Goal: Task Accomplishment & Management: Manage account settings

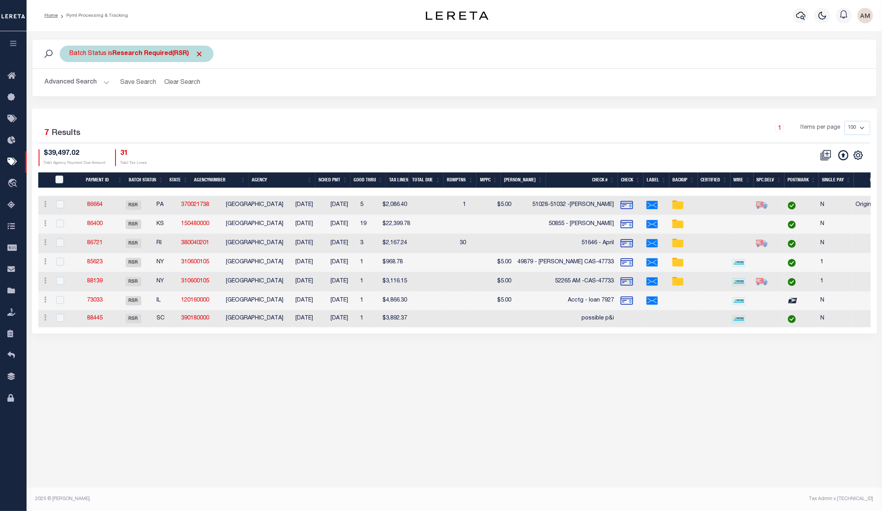
click at [107, 59] on div "Batch Status is Research Required(RSR) Is Contains Awaiting Funds (AWF) Cleared…" at bounding box center [137, 54] width 154 height 16
select select "RSR"
click at [107, 85] on div "Is Contains Awaiting Funds (AWF) Cleared and Complete (CAC) New Check Needed (N…" at bounding box center [127, 89] width 124 height 61
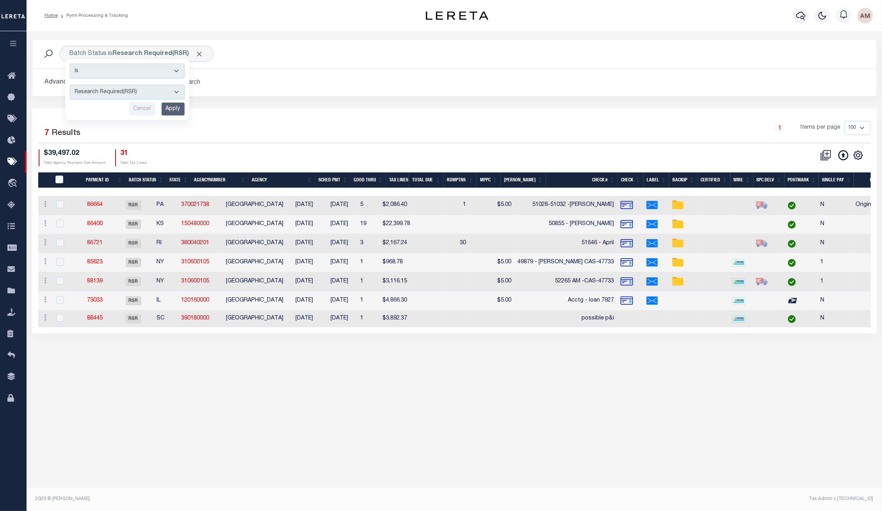
drag, startPoint x: 54, startPoint y: 80, endPoint x: 60, endPoint y: 83, distance: 7.3
click at [54, 78] on button "Advanced Search" at bounding box center [77, 82] width 65 height 15
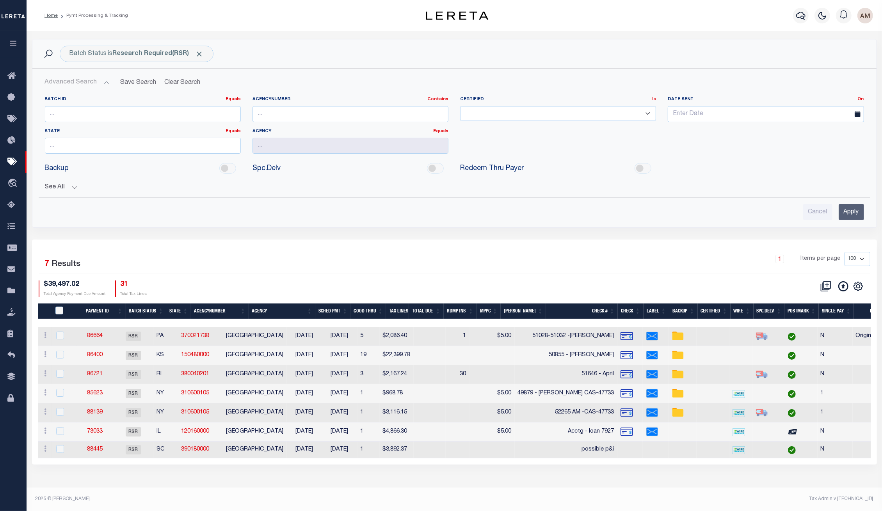
drag, startPoint x: 85, startPoint y: 101, endPoint x: 91, endPoint y: 110, distance: 11.0
click at [85, 101] on label "Batch ID Equals Equals Is Not Equal To Is Greater Than Is Less Than" at bounding box center [143, 99] width 196 height 7
click at [91, 112] on input "number" at bounding box center [143, 114] width 196 height 16
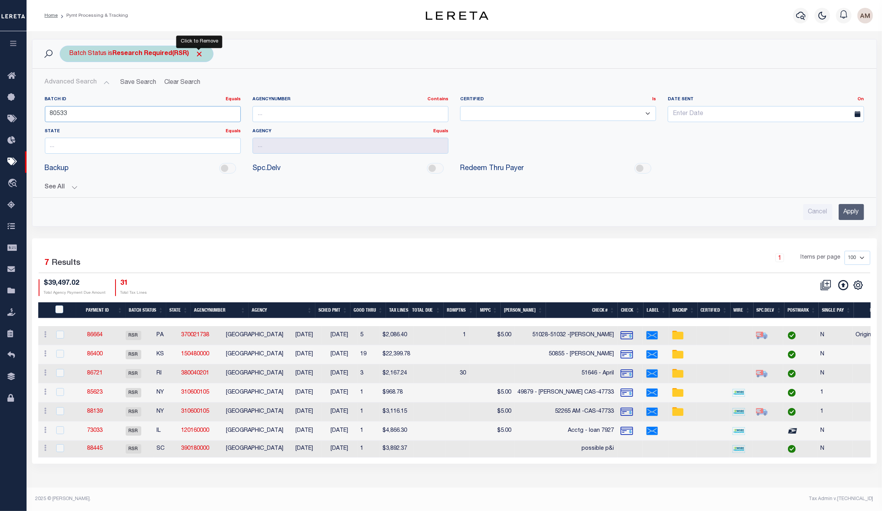
type input "80533"
click at [198, 52] on span "Click to Remove" at bounding box center [200, 54] width 8 height 8
click at [864, 208] on div "Advanced Search Save Search Clear Search Batch ID Equals Equals Is Not Equal To…" at bounding box center [454, 147] width 843 height 145
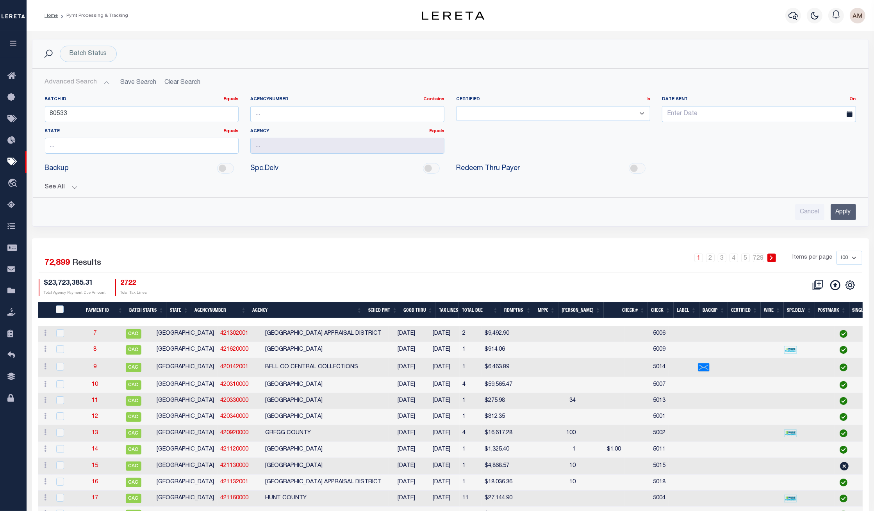
click at [845, 211] on input "Apply" at bounding box center [842, 212] width 25 height 16
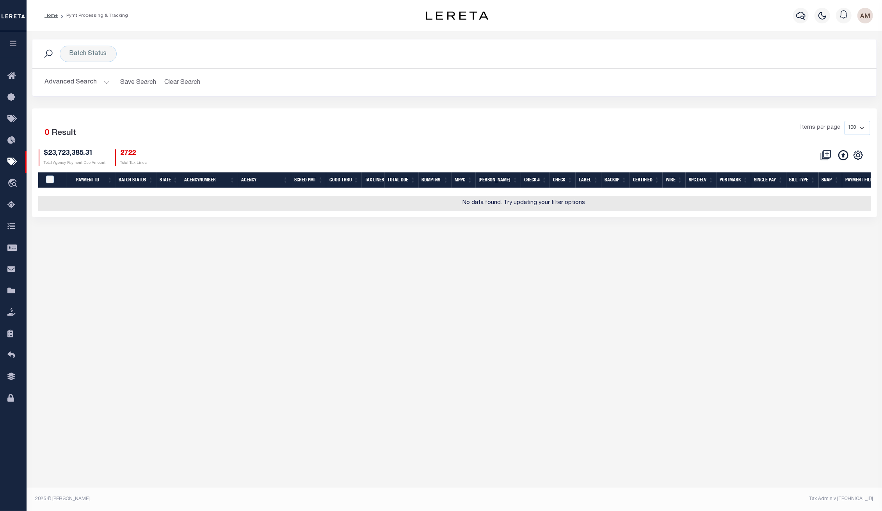
click at [75, 83] on button "Advanced Search" at bounding box center [77, 82] width 65 height 15
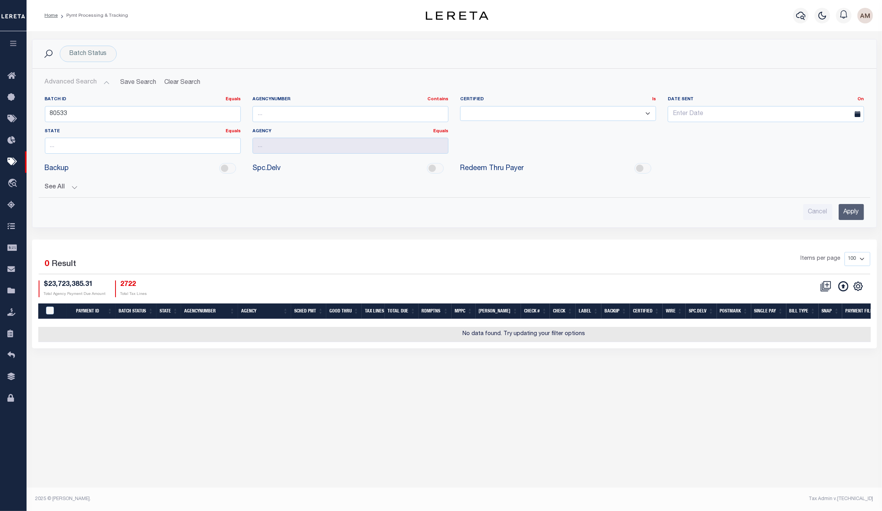
click at [62, 186] on button "See All" at bounding box center [454, 187] width 819 height 7
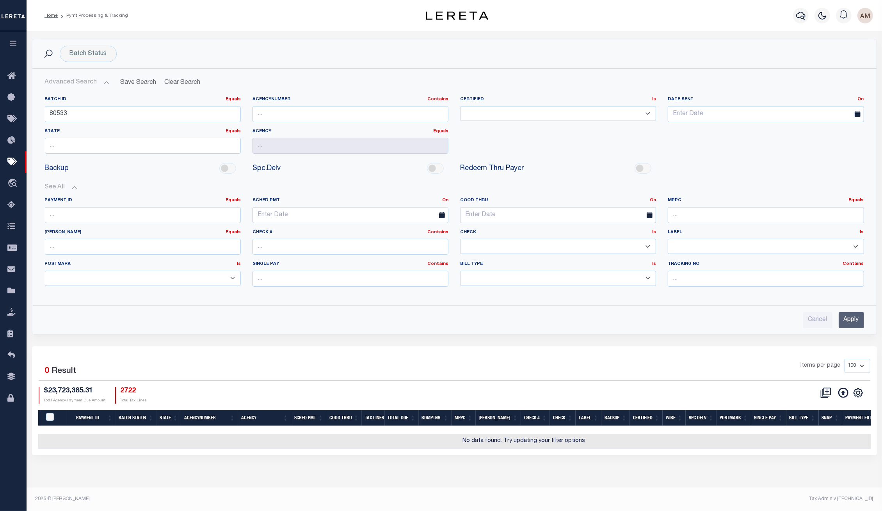
click at [859, 317] on input "Apply" at bounding box center [851, 320] width 25 height 16
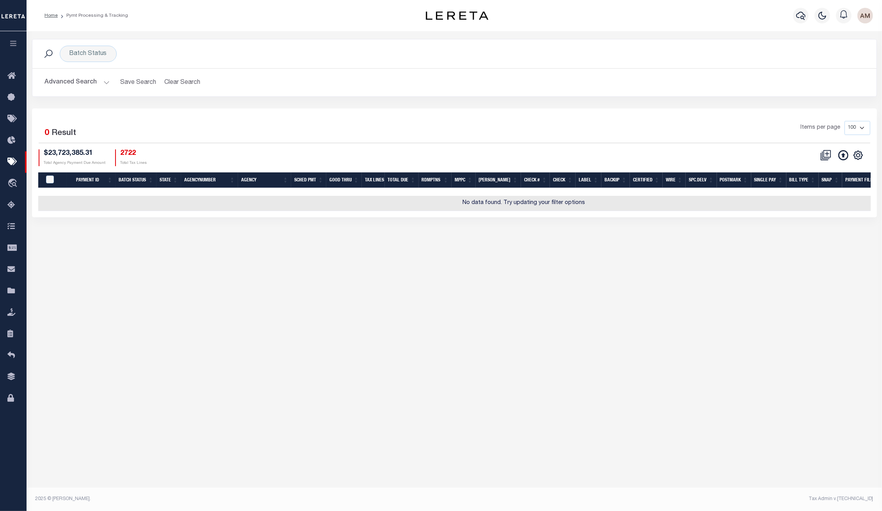
click at [96, 80] on button "Advanced Search" at bounding box center [77, 82] width 65 height 15
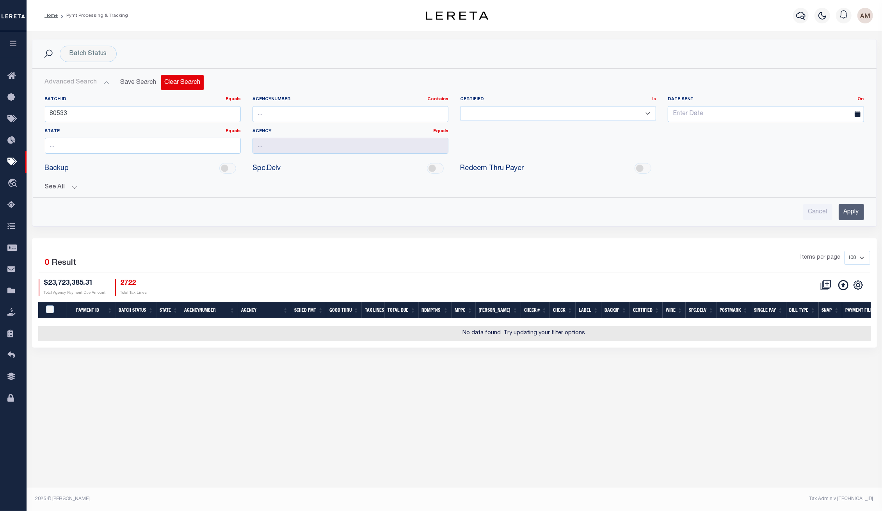
click at [181, 86] on button "Clear Search" at bounding box center [182, 82] width 43 height 15
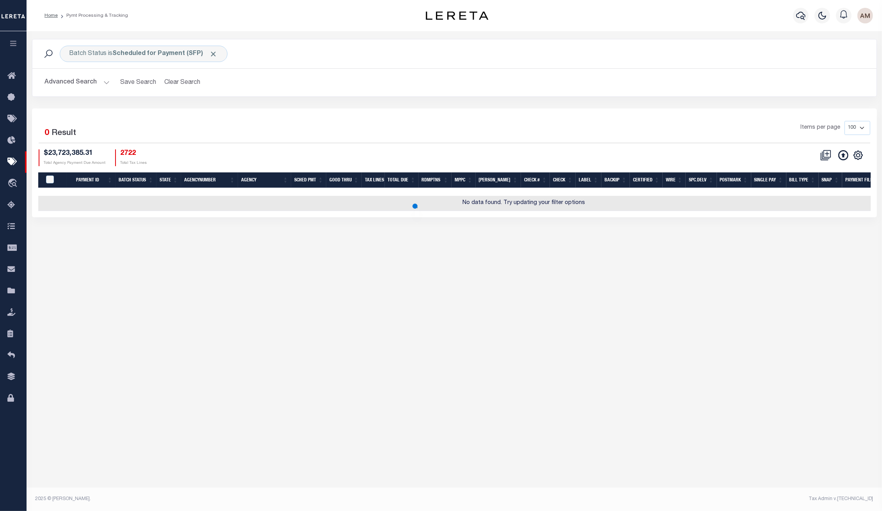
click at [87, 79] on button "Advanced Search" at bounding box center [77, 82] width 65 height 15
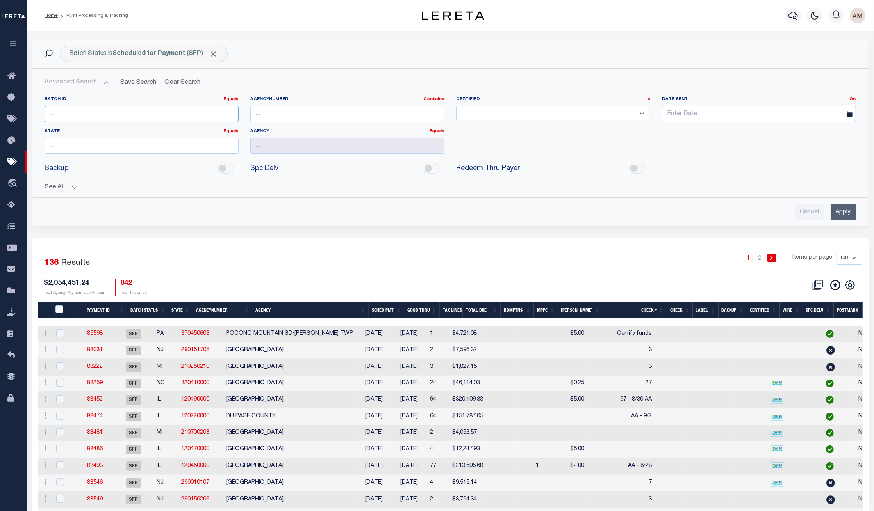
click at [86, 118] on input "number" at bounding box center [142, 114] width 194 height 16
type input "80533"
click at [210, 54] on span at bounding box center [214, 54] width 8 height 8
click at [856, 208] on div "Cancel Apply" at bounding box center [450, 209] width 823 height 22
click at [854, 212] on input "Apply" at bounding box center [842, 212] width 25 height 16
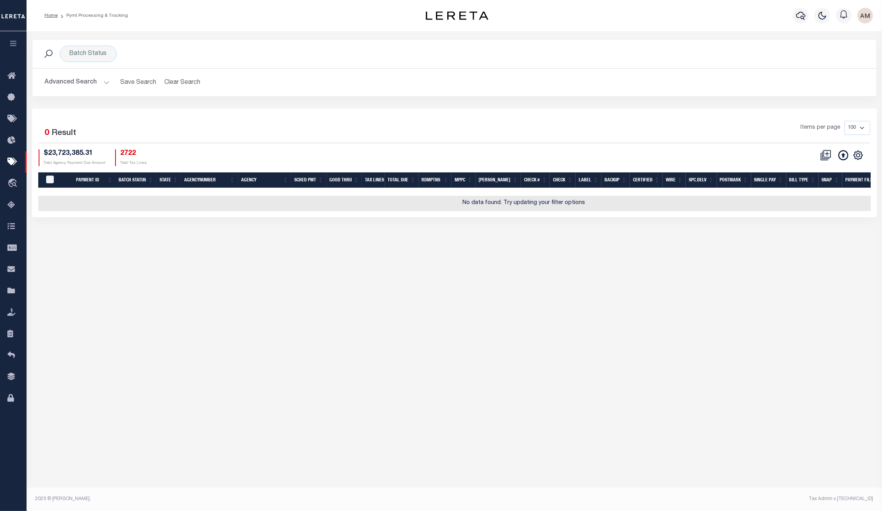
click at [84, 82] on button "Advanced Search" at bounding box center [77, 82] width 65 height 15
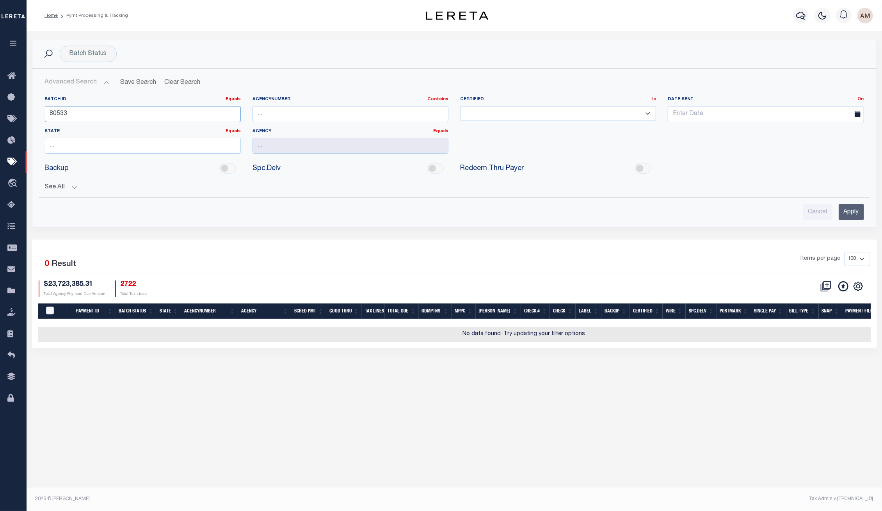
drag, startPoint x: 77, startPoint y: 114, endPoint x: -31, endPoint y: 142, distance: 111.4
click at [0, 142] on html "Home Pymt Processing & Tracking Profile" at bounding box center [441, 255] width 882 height 511
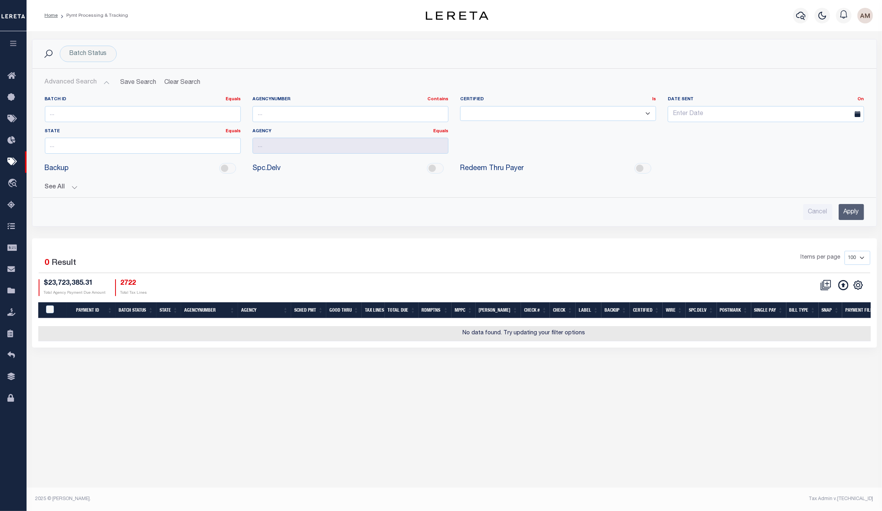
click at [559, 107] on select "Not Required Required Ready" at bounding box center [558, 113] width 196 height 15
drag, startPoint x: 753, startPoint y: 166, endPoint x: 724, endPoint y: 126, distance: 49.5
click at [751, 164] on div "Backup Spc.Delv" at bounding box center [454, 169] width 831 height 18
click at [722, 122] on input "text" at bounding box center [766, 114] width 196 height 16
click at [143, 144] on input "text" at bounding box center [143, 146] width 196 height 16
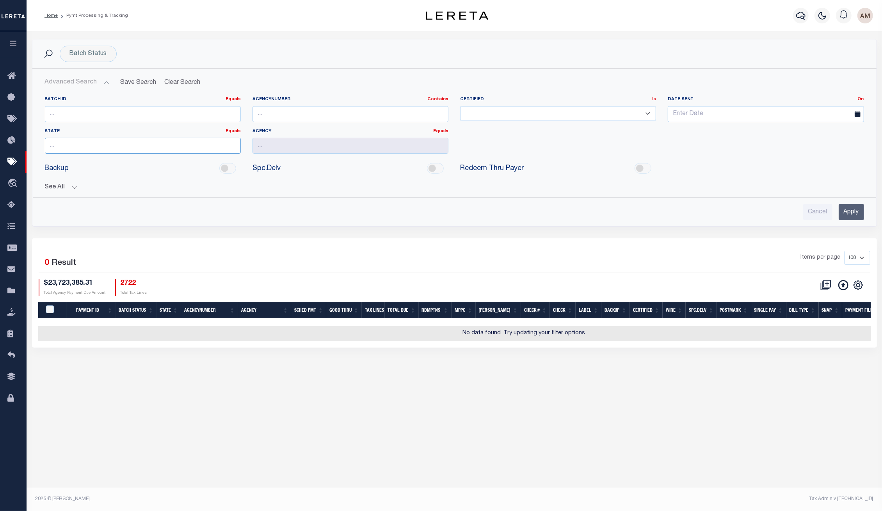
click at [143, 144] on input "text" at bounding box center [143, 146] width 196 height 16
click at [90, 159] on div "NJ" at bounding box center [142, 162] width 197 height 12
type input "NJ"
click at [281, 142] on input "text" at bounding box center [351, 146] width 196 height 16
click at [373, 160] on div "BEVERLY CITY" at bounding box center [350, 162] width 197 height 12
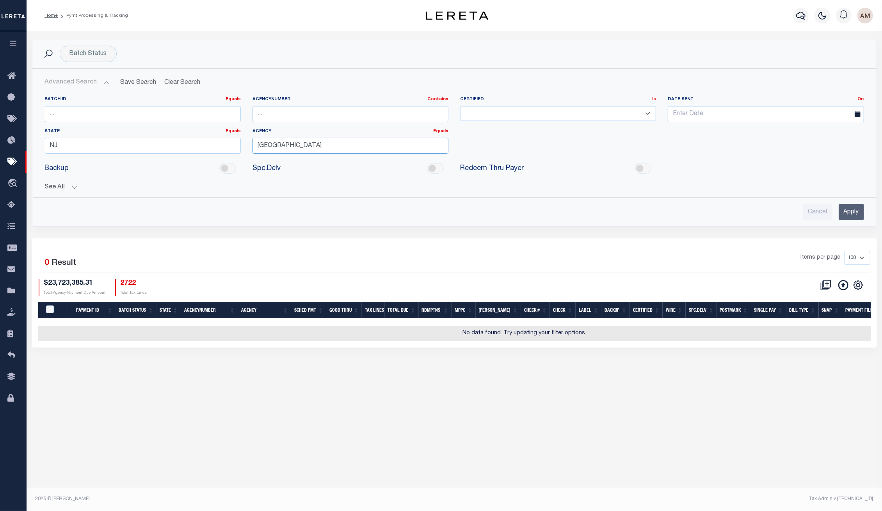
type input "BEVERLY CITY"
click at [849, 218] on input "Apply" at bounding box center [851, 212] width 25 height 16
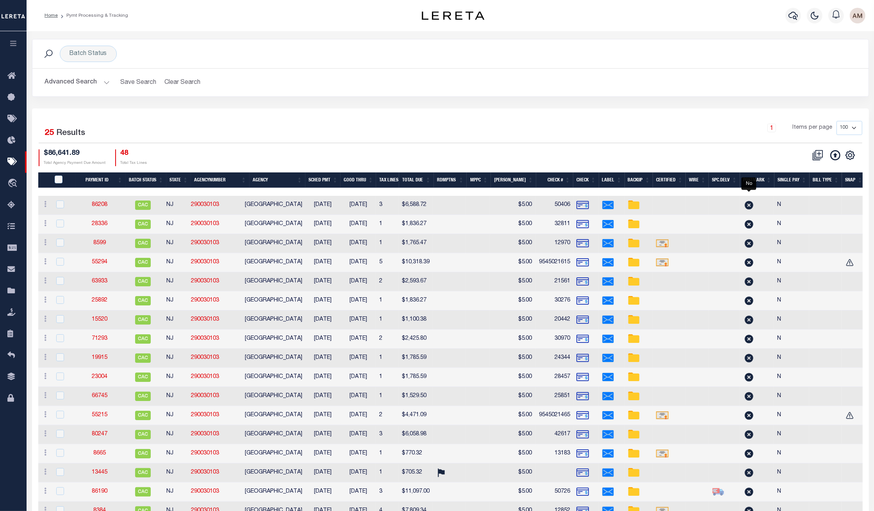
click at [104, 181] on th "Payment ID" at bounding box center [100, 181] width 50 height 16
click at [84, 91] on div "Advanced Search Save Search Clear Search PayeeSearchTable_dynamictable_____Defa…" at bounding box center [450, 83] width 836 height 28
click at [77, 87] on button "Advanced Search" at bounding box center [77, 82] width 65 height 15
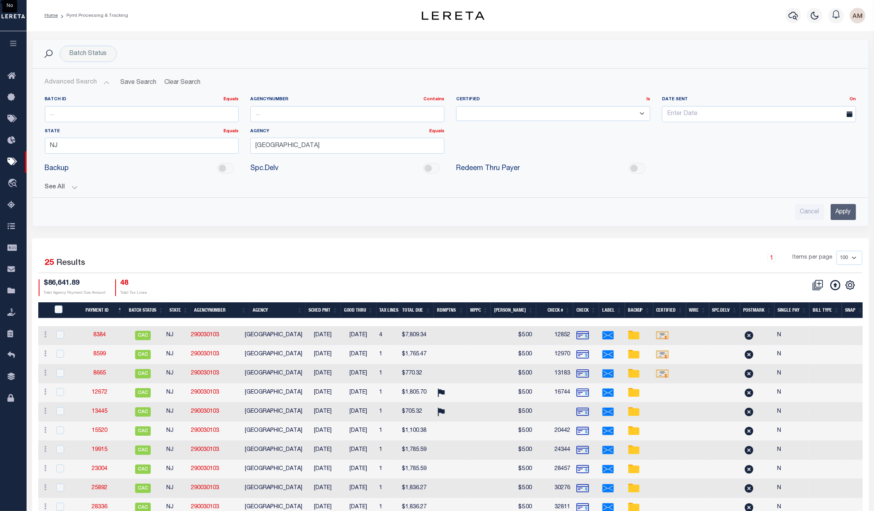
click at [792, 23] on div at bounding box center [792, 15] width 21 height 27
click at [791, 21] on button "button" at bounding box center [793, 16] width 16 height 16
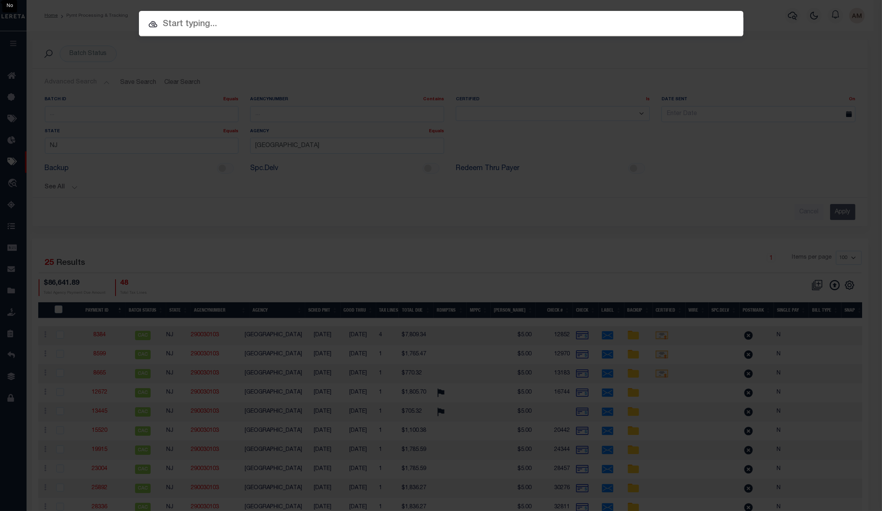
click at [561, 19] on input "text" at bounding box center [441, 25] width 605 height 14
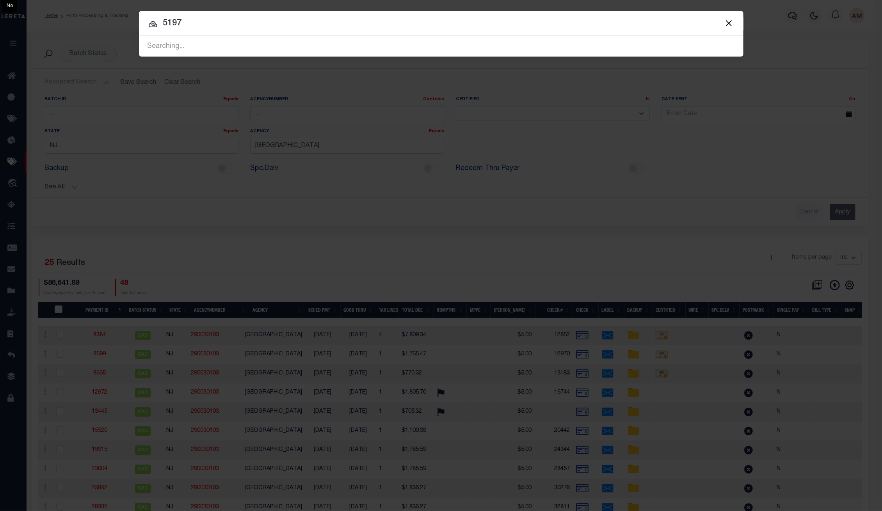
type input "5197"
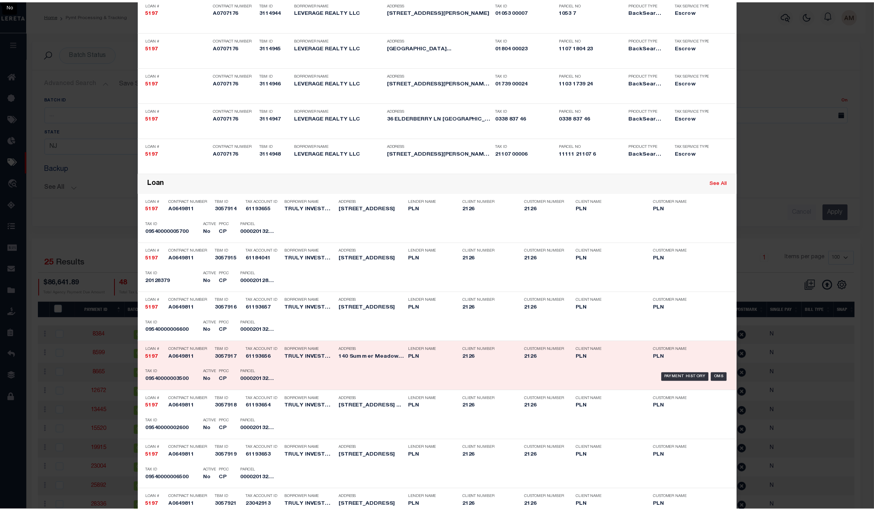
scroll to position [351, 0]
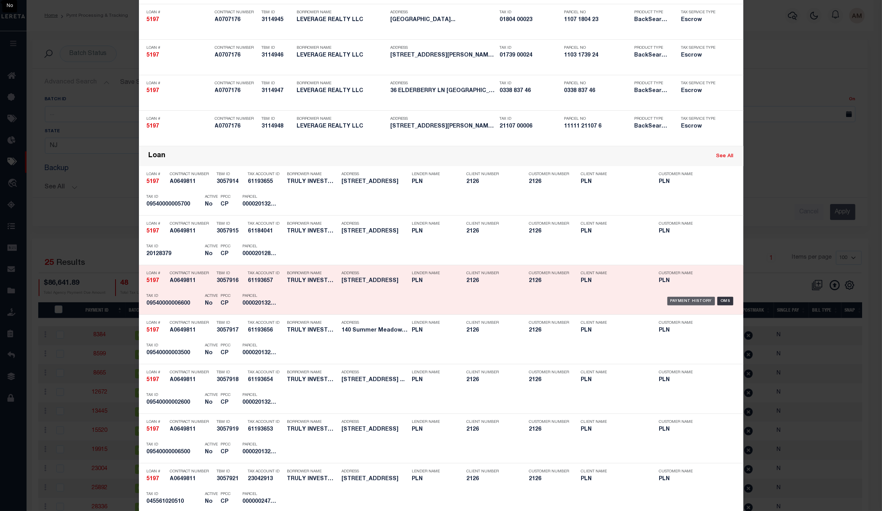
click at [692, 306] on div "Payment History" at bounding box center [691, 301] width 48 height 9
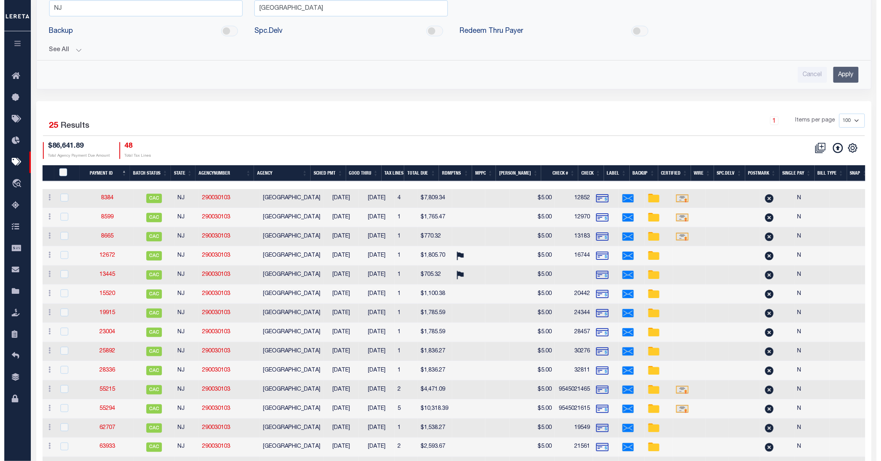
scroll to position [0, 0]
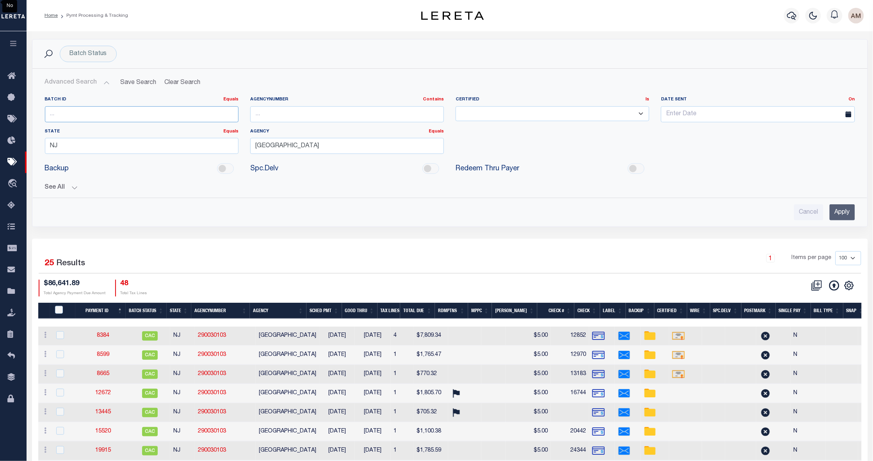
click at [114, 120] on input "number" at bounding box center [142, 114] width 194 height 16
type input "80533"
click at [851, 213] on input "Apply" at bounding box center [841, 212] width 25 height 16
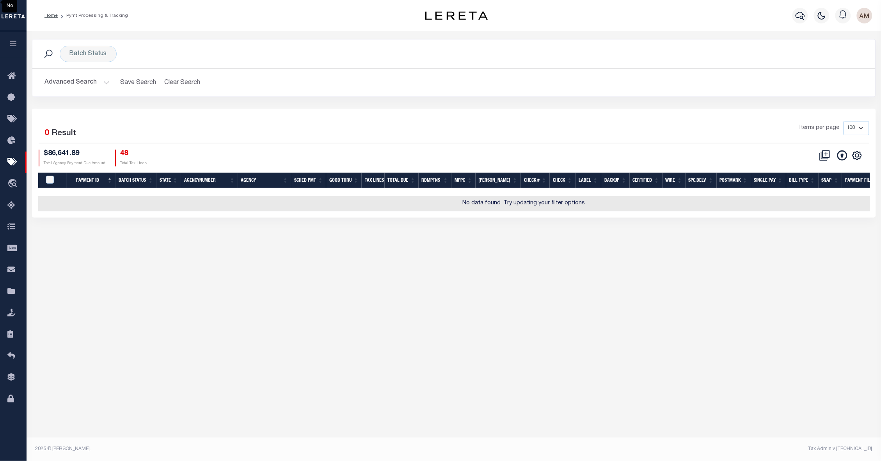
click at [66, 84] on button "Advanced Search" at bounding box center [77, 82] width 65 height 15
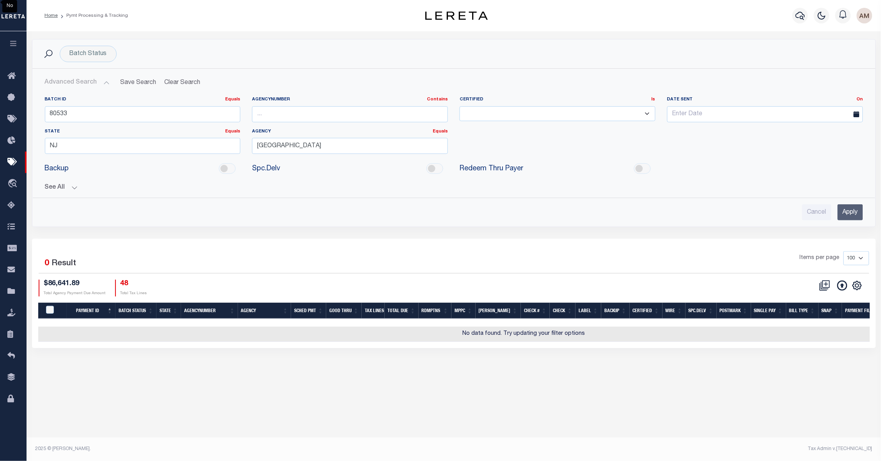
drag, startPoint x: 21, startPoint y: 148, endPoint x: -23, endPoint y: 159, distance: 45.3
click at [0, 159] on html "Home Pymt Processing & Tracking Profile" at bounding box center [440, 230] width 881 height 461
click at [141, 151] on input "NJ" at bounding box center [143, 146] width 196 height 16
type input "\"
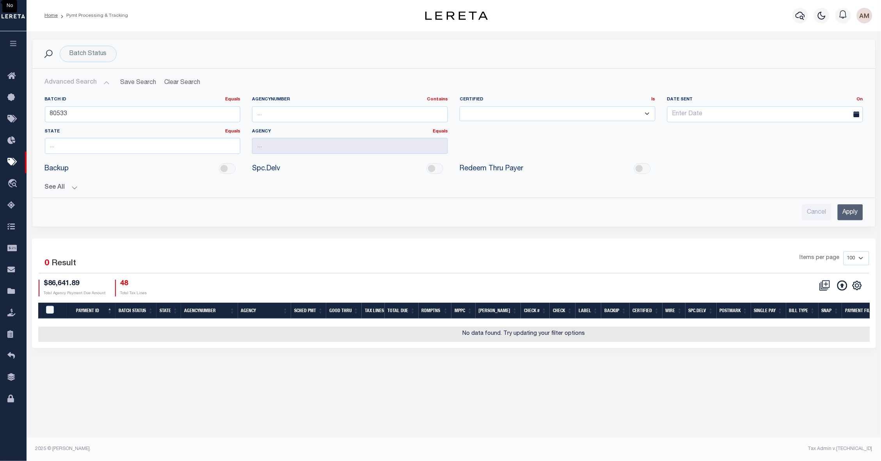
click at [853, 216] on input "Apply" at bounding box center [850, 212] width 25 height 16
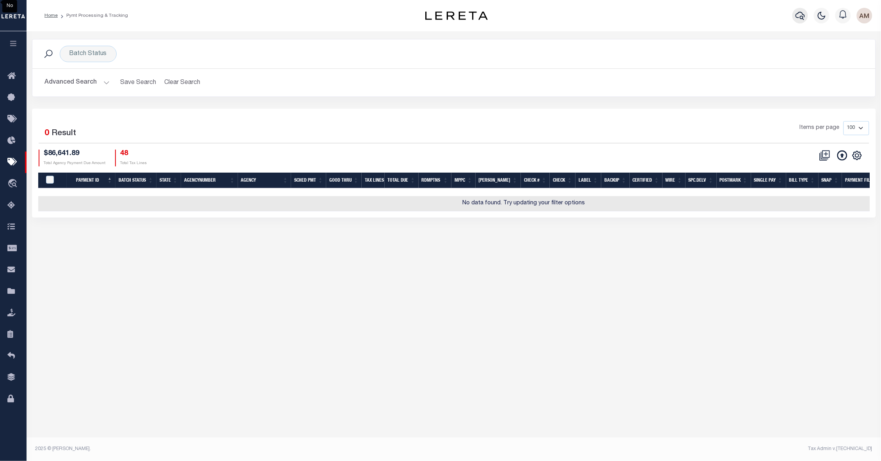
click at [803, 19] on icon "button" at bounding box center [800, 15] width 9 height 9
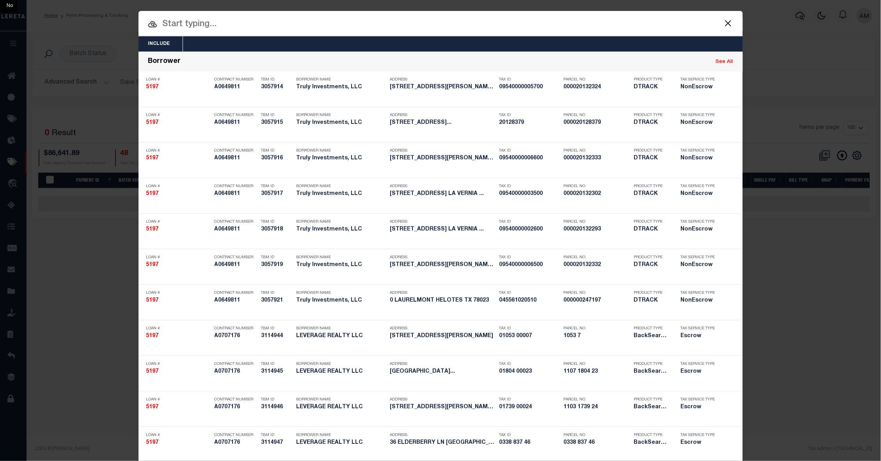
click at [681, 28] on input "text" at bounding box center [441, 25] width 605 height 14
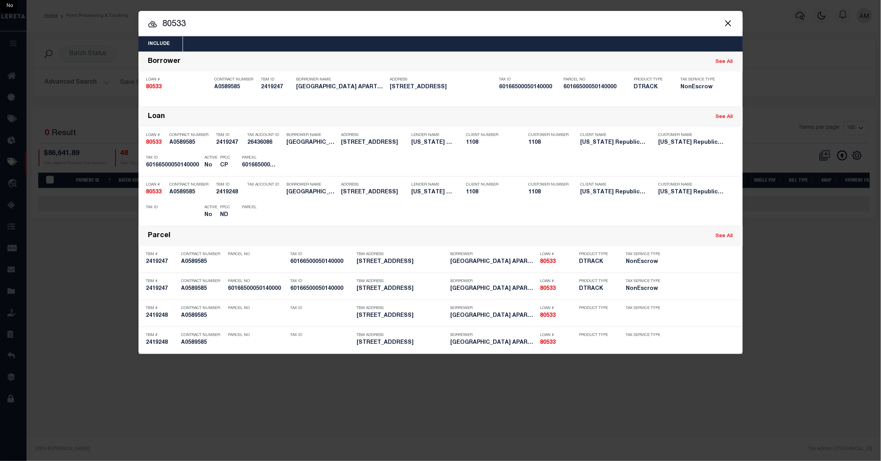
click at [728, 29] on span at bounding box center [728, 23] width 30 height 25
click at [728, 21] on button "Close" at bounding box center [729, 23] width 10 height 10
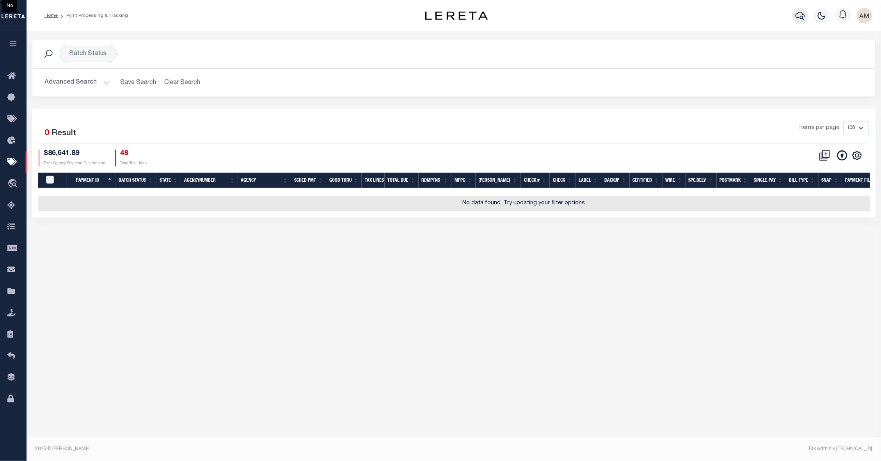
click at [803, 21] on button "button" at bounding box center [801, 16] width 16 height 16
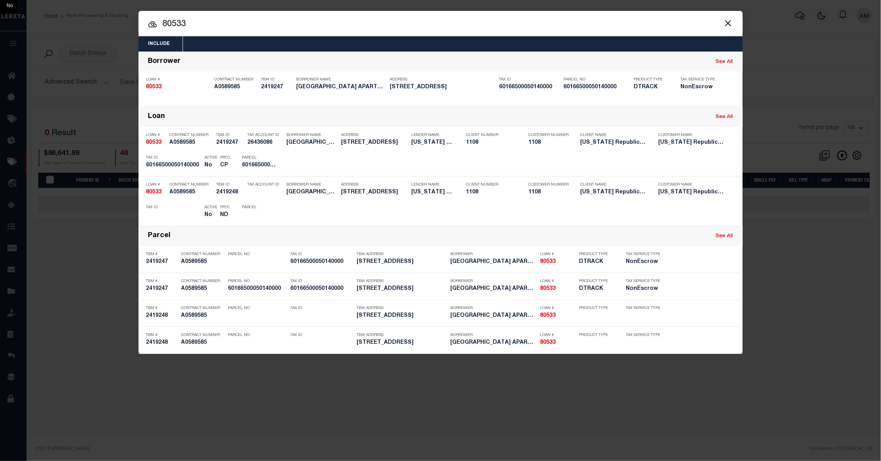
click at [493, 26] on input "80533" at bounding box center [441, 25] width 605 height 14
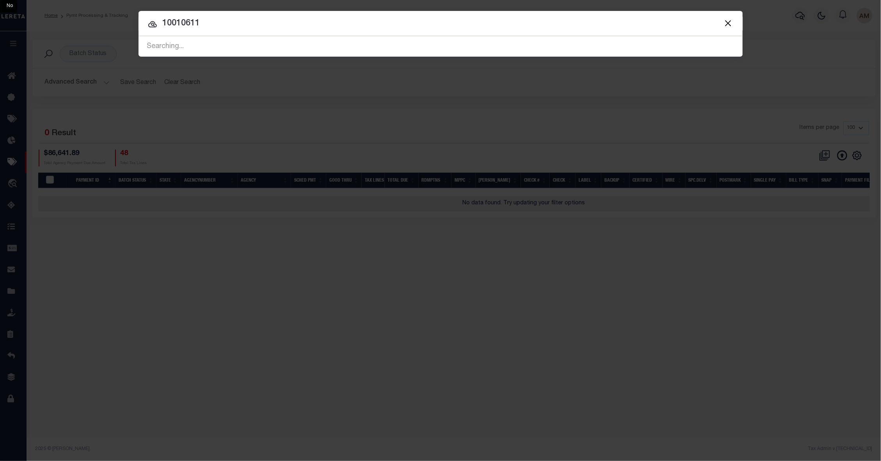
type input "10010611"
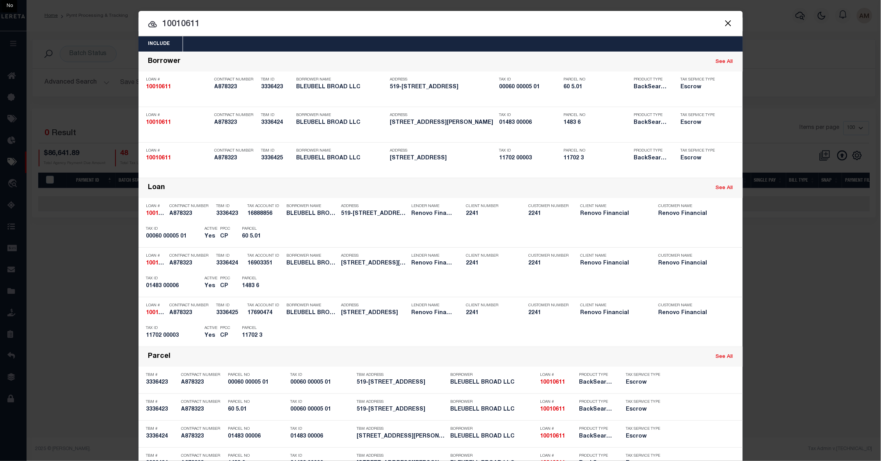
click at [724, 22] on button "Close" at bounding box center [729, 23] width 10 height 10
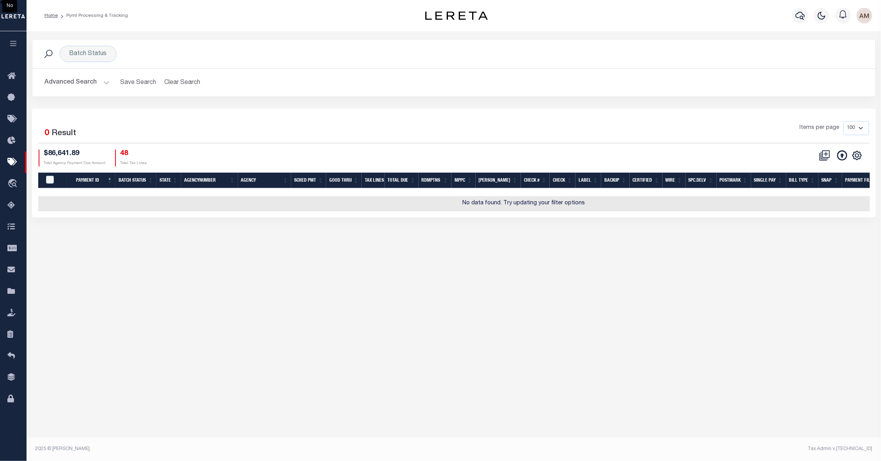
click at [104, 75] on button "Advanced Search" at bounding box center [77, 82] width 65 height 15
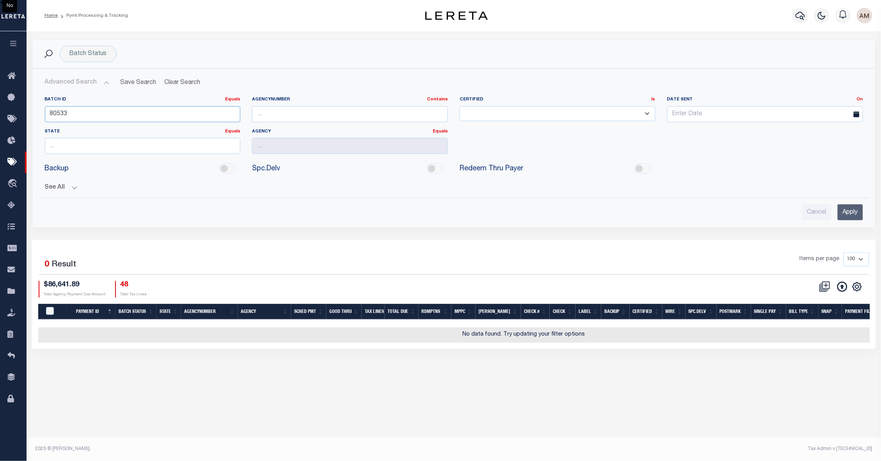
click at [79, 117] on input "80533" at bounding box center [143, 114] width 196 height 16
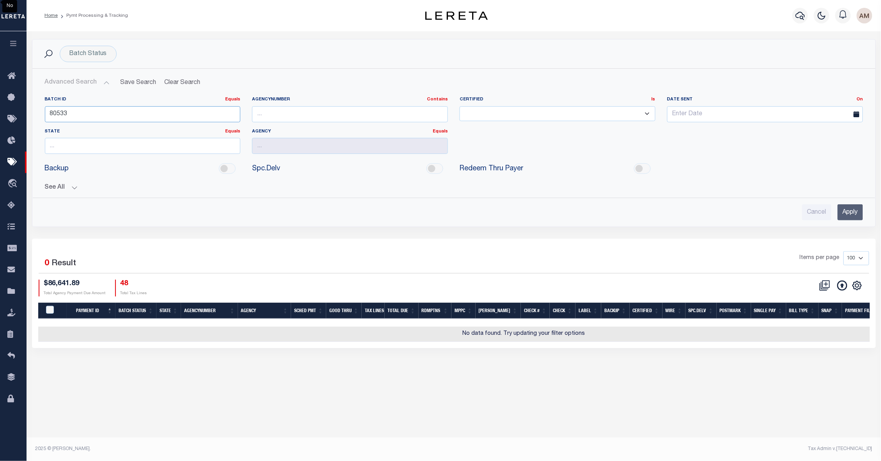
drag, startPoint x: -44, startPoint y: 114, endPoint x: -55, endPoint y: 113, distance: 10.3
click at [0, 113] on html "Home Pymt Processing & Tracking Profile" at bounding box center [440, 230] width 881 height 461
type input "83844"
click at [861, 213] on input "Apply" at bounding box center [850, 212] width 25 height 16
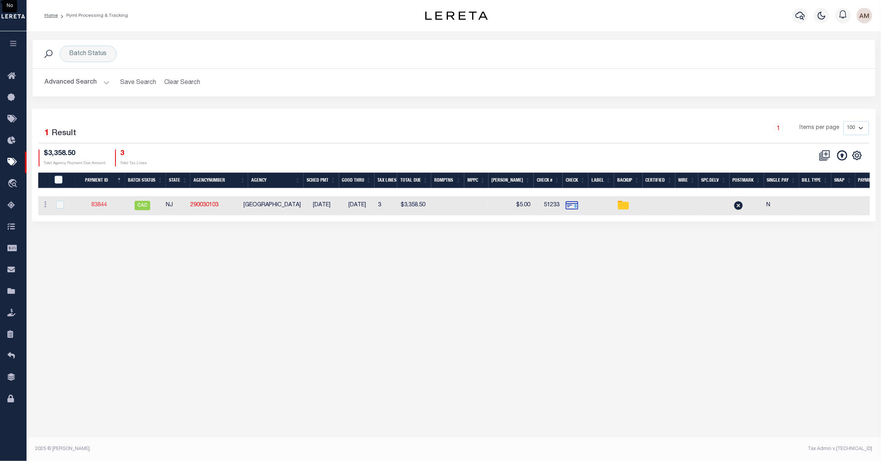
click at [104, 203] on link "83844" at bounding box center [99, 204] width 16 height 5
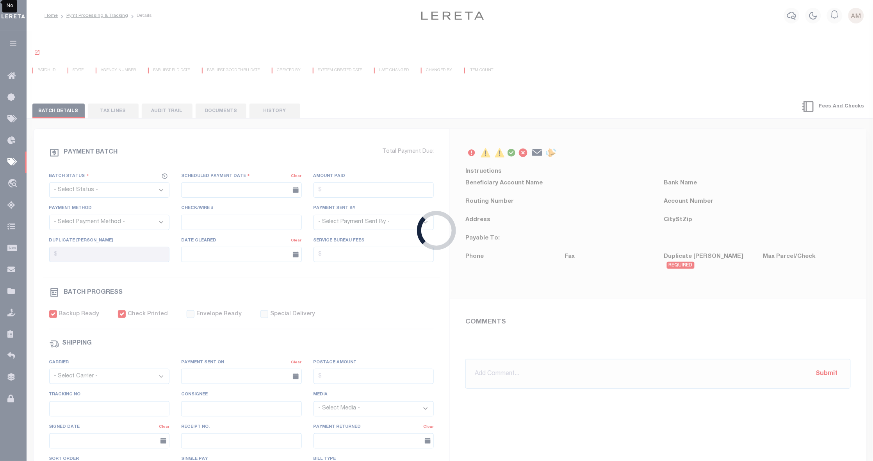
select select "CAC"
type input "05/30/2025"
type input "$3,358.5"
select select "CHK"
type input "51233"
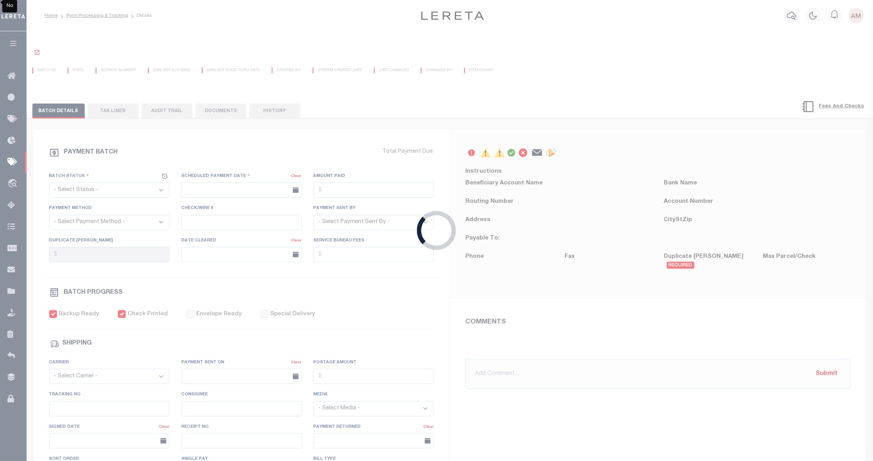
select select "[PERSON_NAME]"
checkbox input "true"
select select "FDX"
type input "05/30/2025"
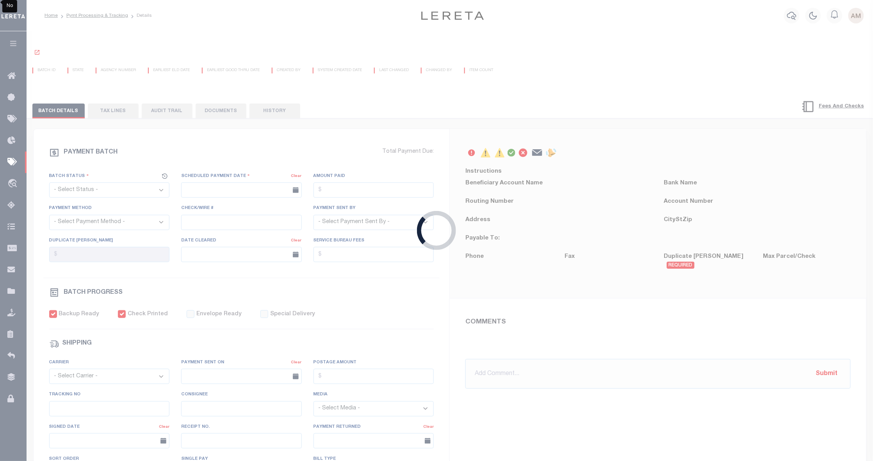
type input "$72"
type input "8816 6725 7007"
type input "J.Wulbur"
type input "06/02/2025"
type input "N"
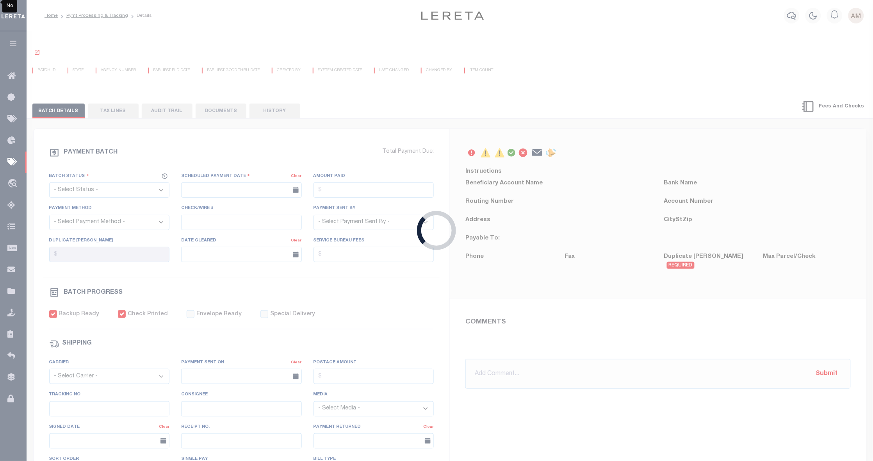
radio input "true"
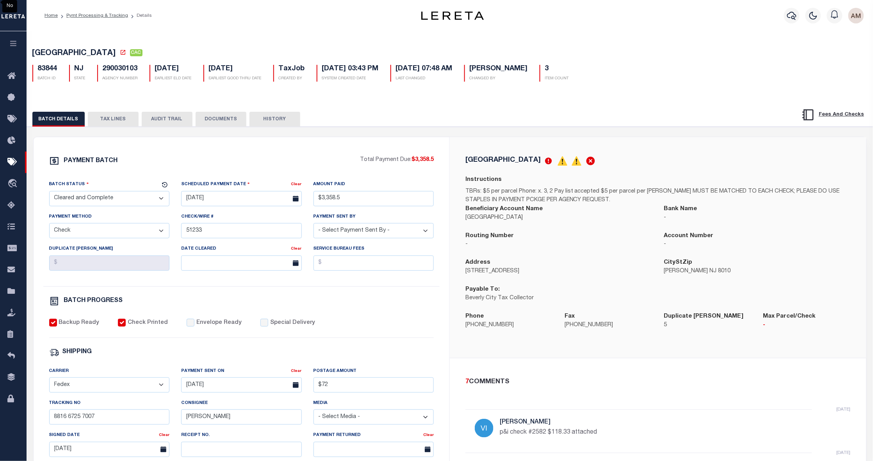
click at [275, 110] on div "BATCH DETAILS TAX LINES AUDIT TRAIL DOCUMENTS HISTORY" at bounding box center [449, 117] width 865 height 20
click at [165, 119] on button "AUDIT TRAIL" at bounding box center [167, 119] width 51 height 15
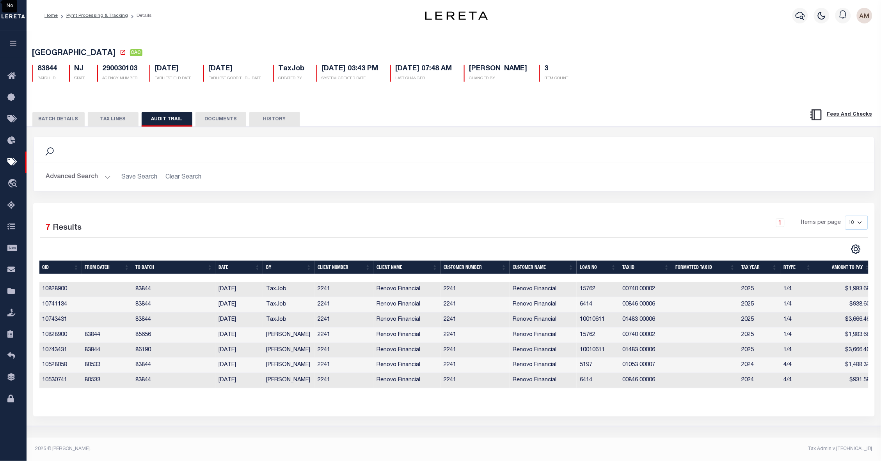
click at [288, 113] on button "HISTORY" at bounding box center [274, 119] width 51 height 15
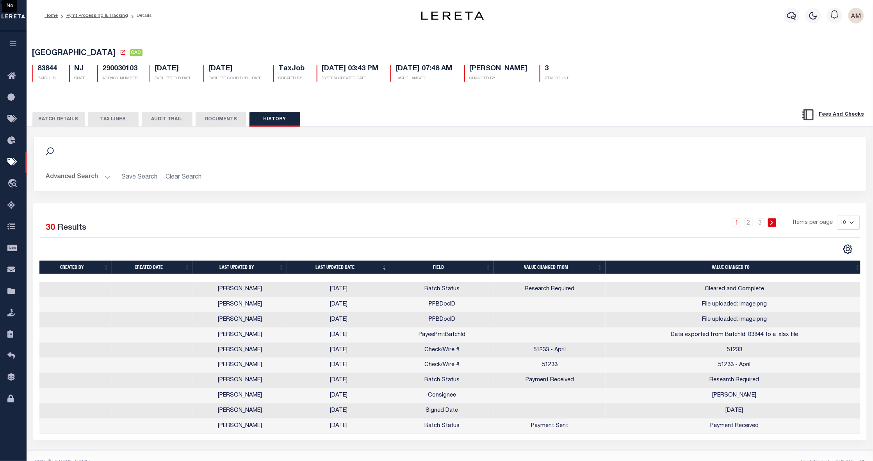
click at [126, 122] on button "TAX LINES" at bounding box center [113, 119] width 51 height 15
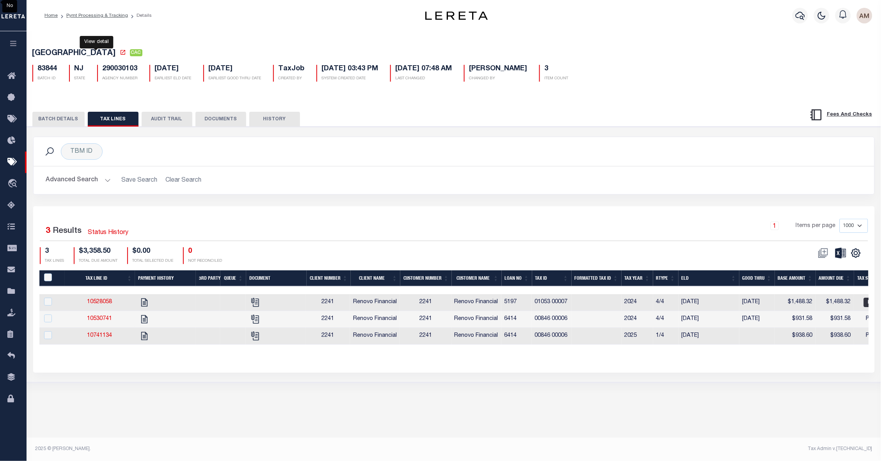
click at [120, 55] on icon at bounding box center [123, 52] width 6 height 6
click at [201, 116] on button "DOCUMENTS" at bounding box center [221, 119] width 51 height 15
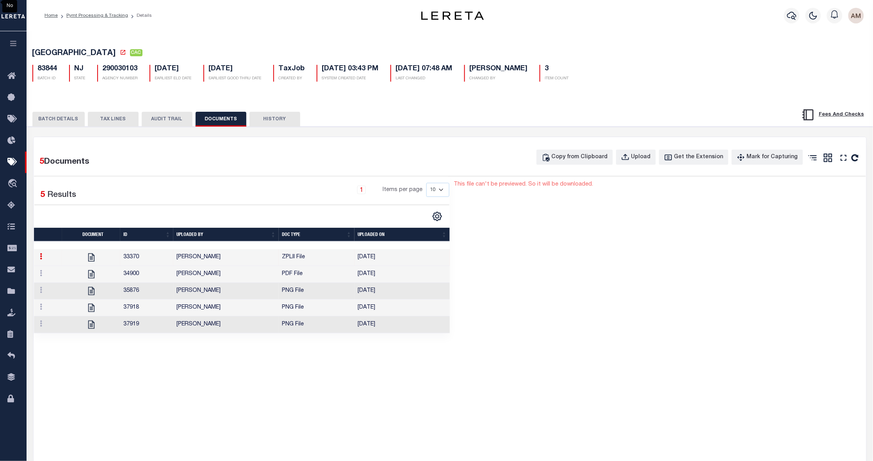
click at [279, 330] on td "PNG File" at bounding box center [317, 324] width 76 height 17
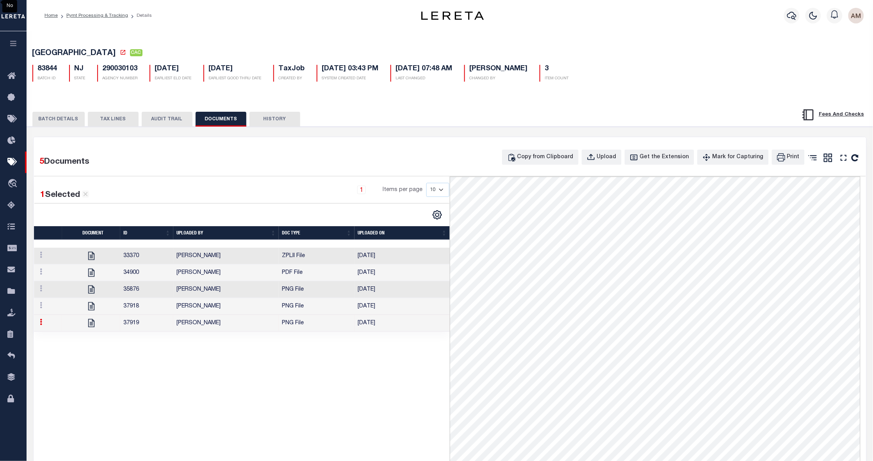
click at [276, 308] on td "[PERSON_NAME]" at bounding box center [225, 306] width 105 height 17
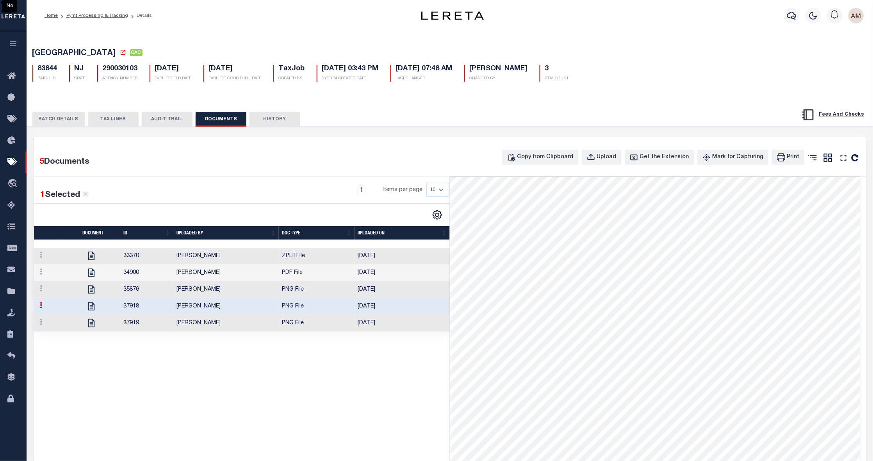
click at [263, 285] on td "[PERSON_NAME]" at bounding box center [225, 289] width 105 height 17
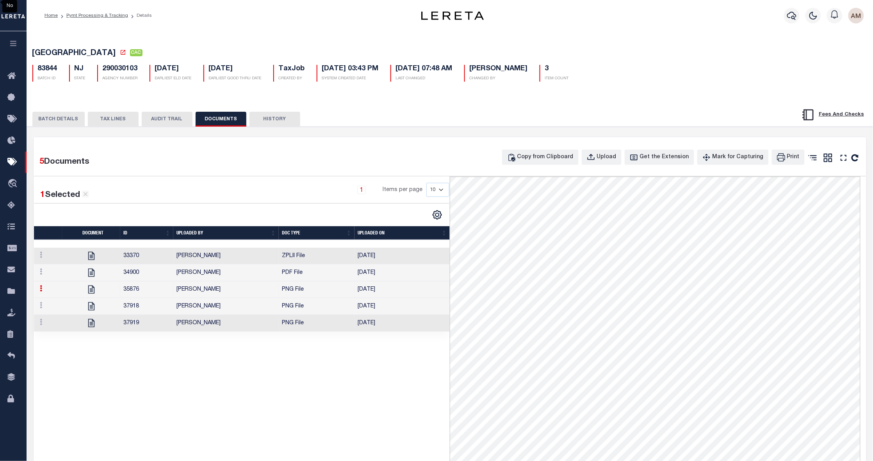
click at [270, 306] on td "[PERSON_NAME]" at bounding box center [225, 306] width 105 height 17
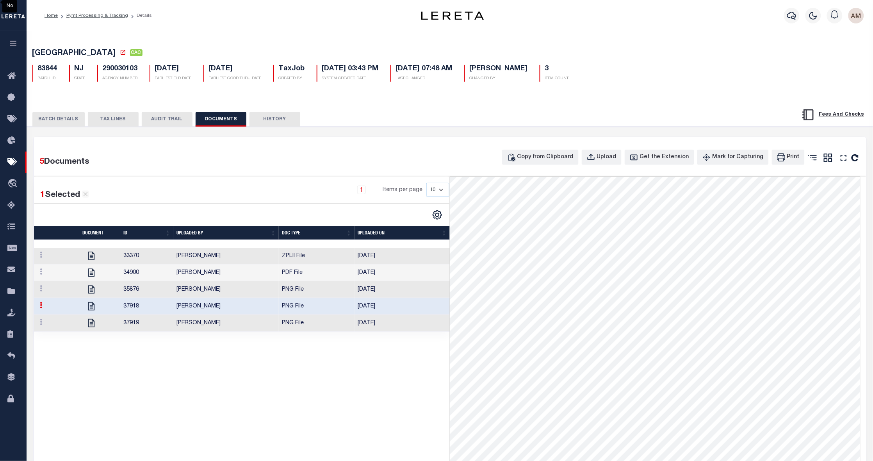
click at [73, 123] on button "BATCH DETAILS" at bounding box center [58, 119] width 52 height 15
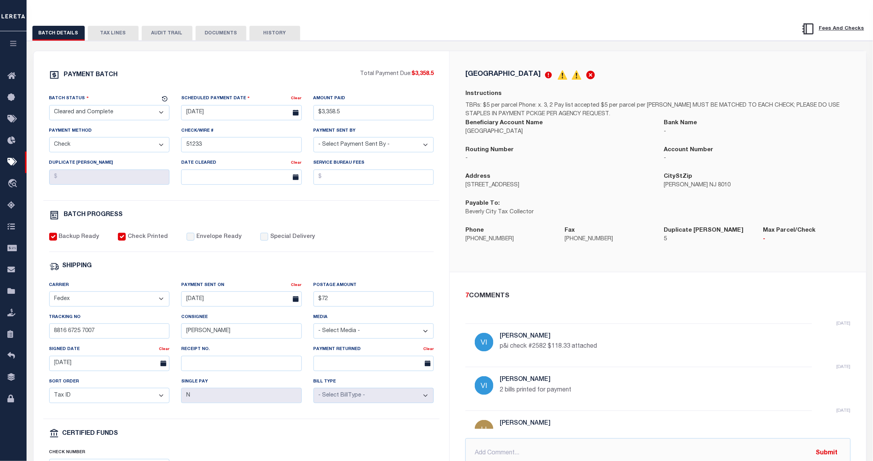
scroll to position [59, 0]
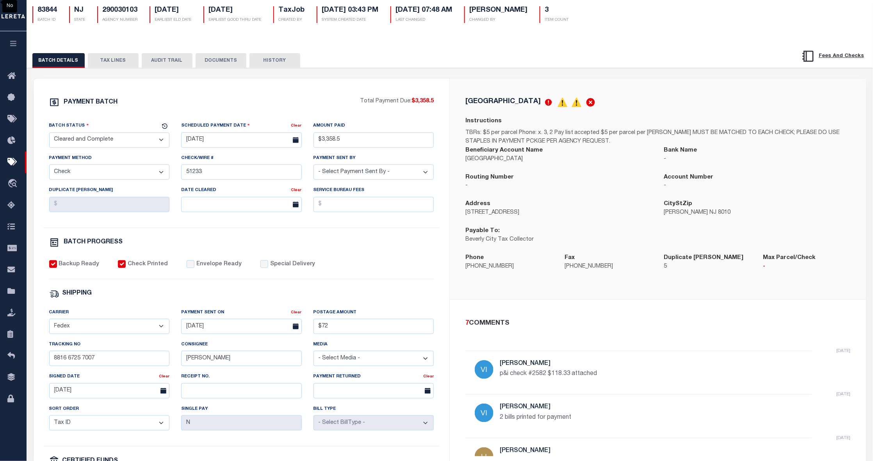
click at [222, 62] on button "DOCUMENTS" at bounding box center [221, 60] width 51 height 15
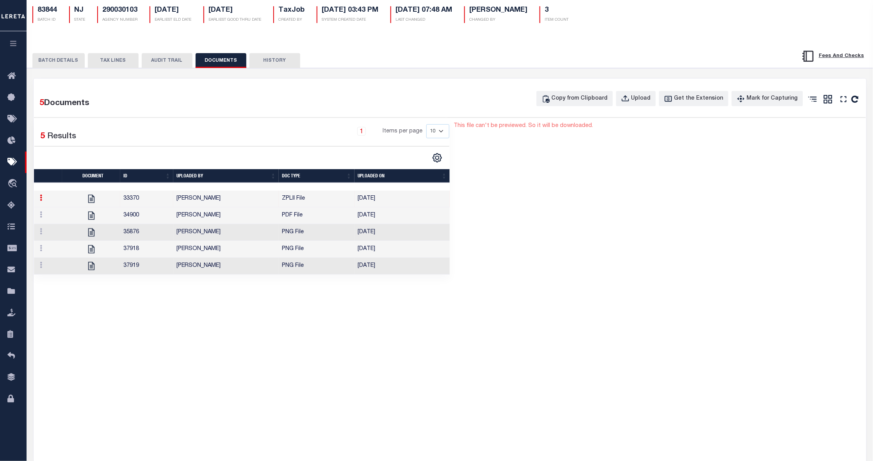
scroll to position [0, 0]
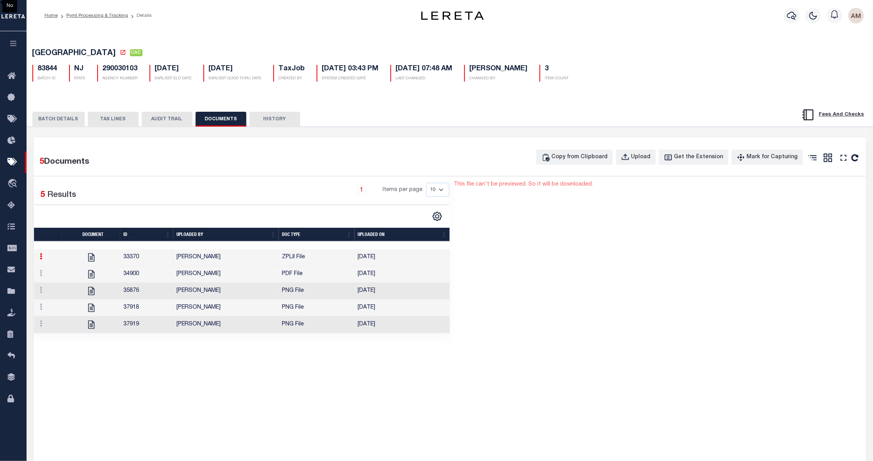
click at [183, 333] on td "[PERSON_NAME]" at bounding box center [225, 324] width 105 height 17
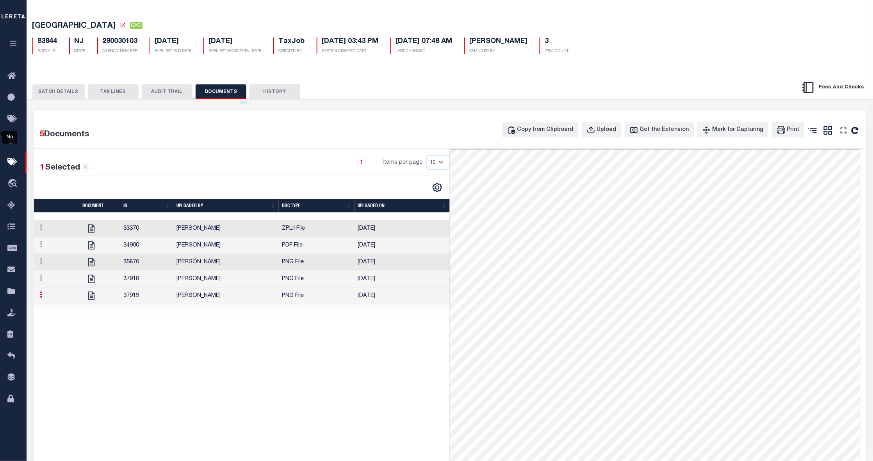
scroll to position [27, 0]
click at [225, 278] on td "[PERSON_NAME]" at bounding box center [225, 279] width 105 height 17
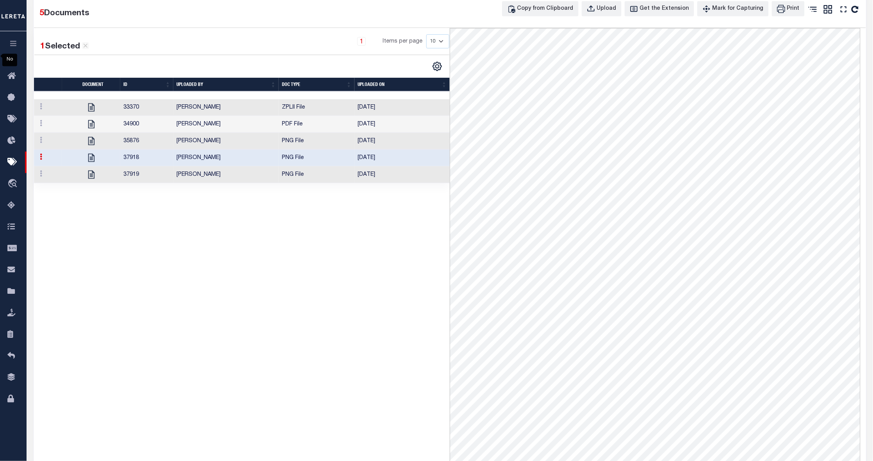
scroll to position [85, 0]
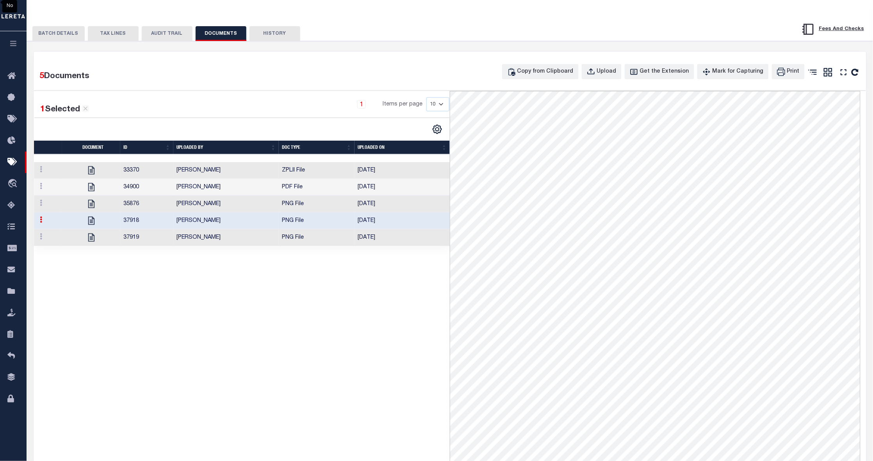
click at [301, 212] on td "PNG File" at bounding box center [317, 204] width 76 height 17
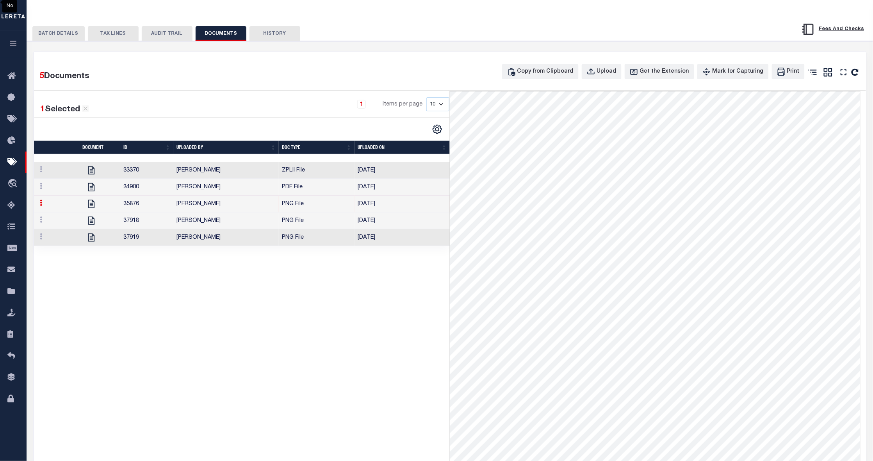
click at [296, 206] on td "PNG File" at bounding box center [317, 204] width 76 height 17
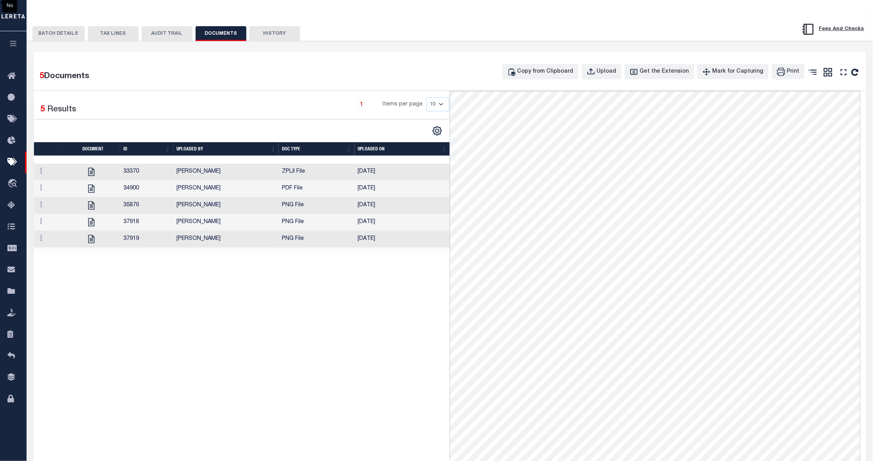
click at [289, 229] on td "PNG File" at bounding box center [317, 222] width 76 height 17
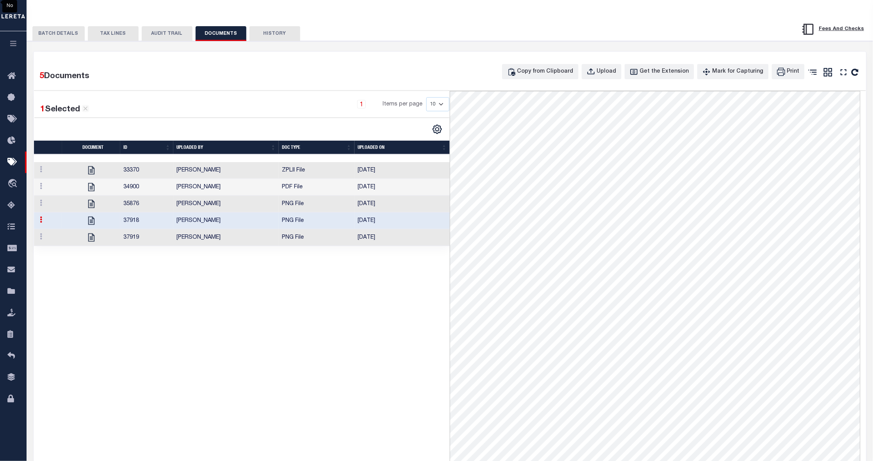
click at [288, 237] on td "PNG File" at bounding box center [317, 237] width 76 height 17
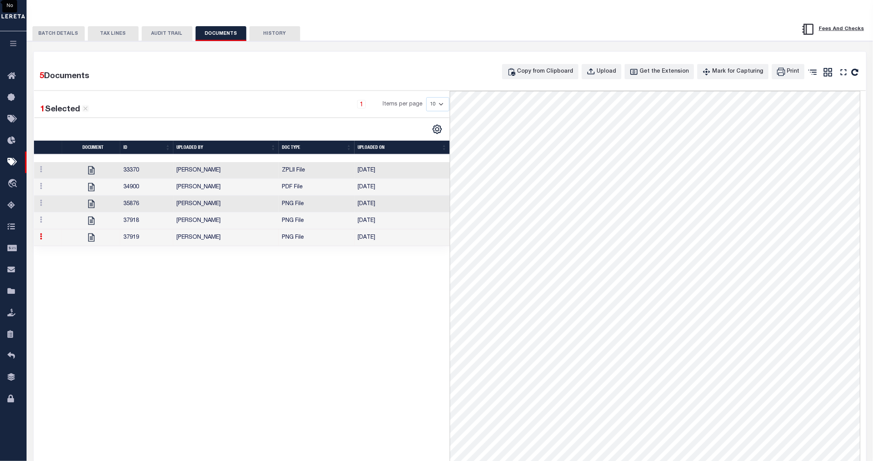
click at [121, 36] on button "TAX LINES" at bounding box center [113, 33] width 51 height 15
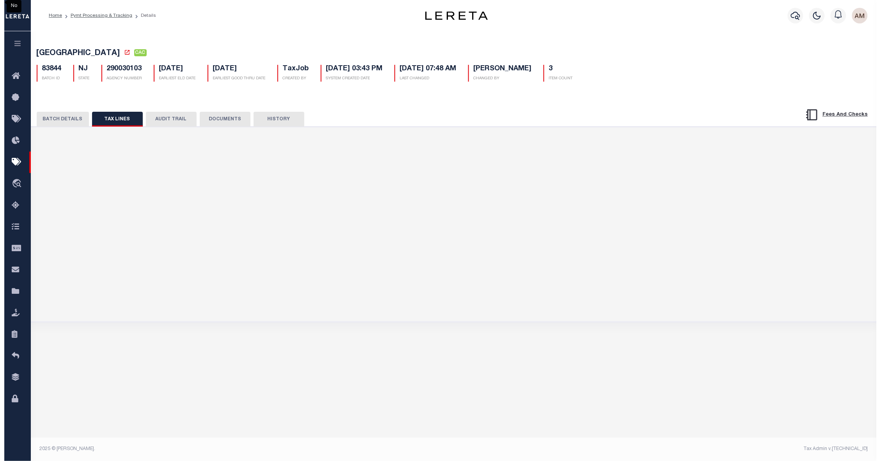
scroll to position [0, 0]
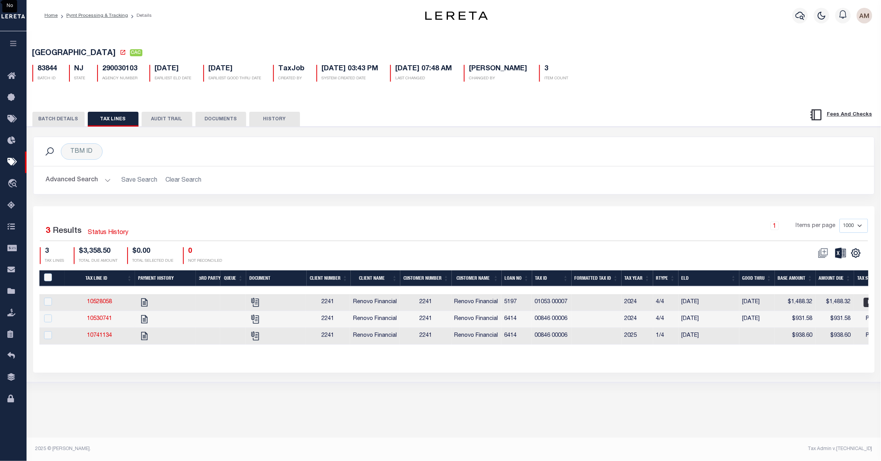
click at [53, 121] on button "BATCH DETAILS" at bounding box center [58, 119] width 52 height 15
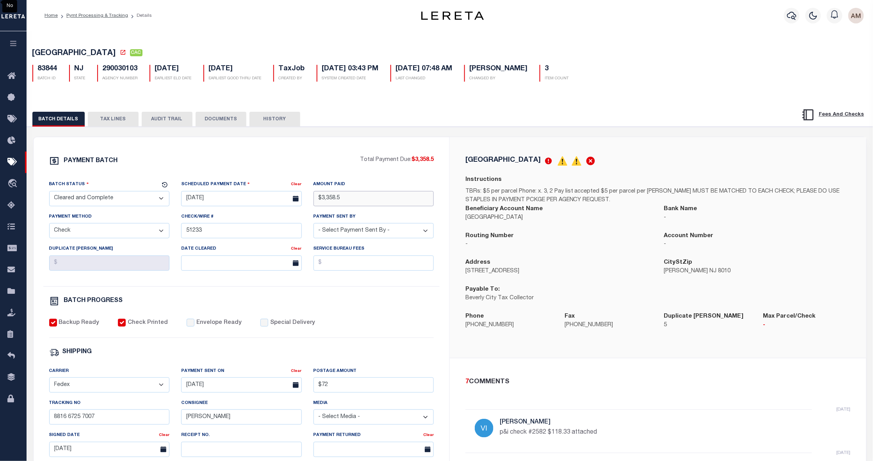
drag, startPoint x: 338, startPoint y: 199, endPoint x: 320, endPoint y: 198, distance: 18.4
click at [320, 198] on input "$3,358.5" at bounding box center [373, 198] width 121 height 15
type input "$3,358.50"
drag, startPoint x: 221, startPoint y: 123, endPoint x: 148, endPoint y: 125, distance: 73.4
click at [221, 123] on button "DOCUMENTS" at bounding box center [221, 119] width 51 height 15
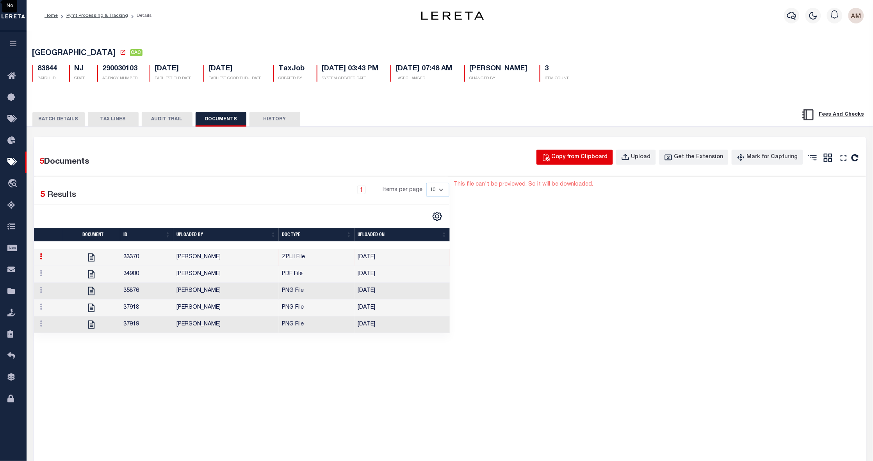
click at [605, 159] on div "Copy from Clipboard" at bounding box center [580, 157] width 56 height 9
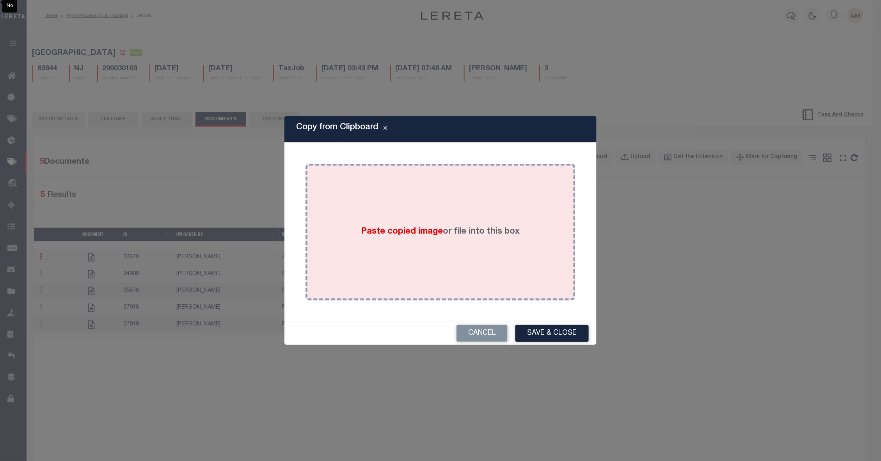
click at [554, 205] on div "Paste copied image or file into this box" at bounding box center [440, 231] width 258 height 125
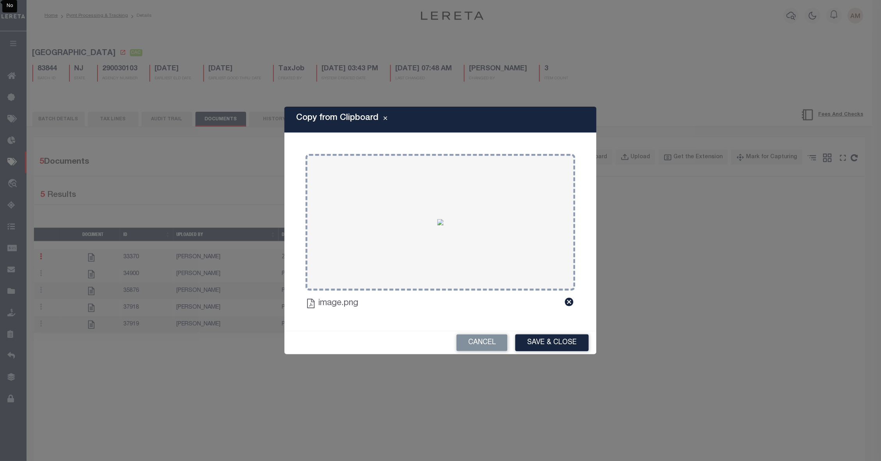
click at [575, 332] on div "Cancel Save & Close" at bounding box center [441, 342] width 312 height 23
click at [586, 347] on button "Save & Close" at bounding box center [552, 342] width 73 height 17
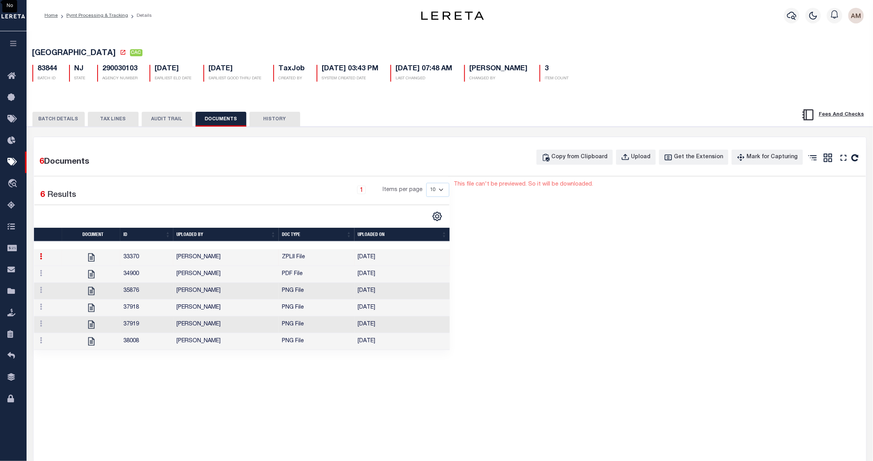
click at [96, 120] on button "TAX LINES" at bounding box center [113, 119] width 51 height 15
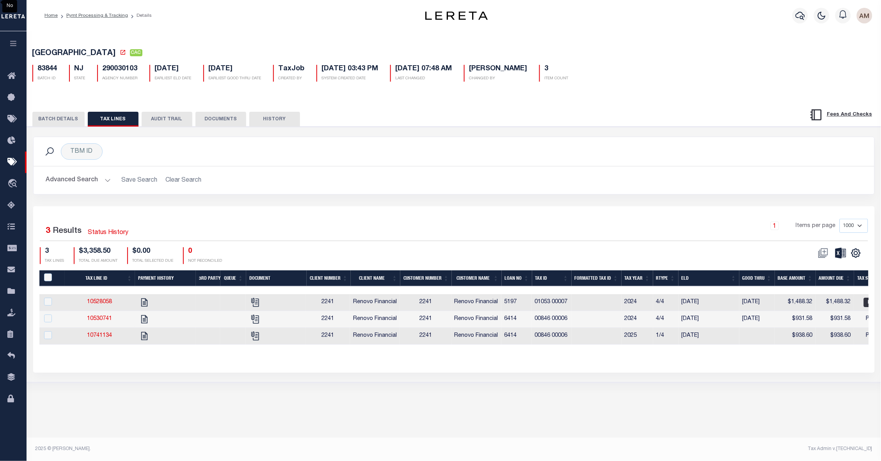
click at [53, 112] on div "BATCH DETAILS TAX LINES AUDIT TRAIL DOCUMENTS HISTORY" at bounding box center [454, 117] width 874 height 20
click at [72, 119] on button "BATCH DETAILS" at bounding box center [58, 119] width 52 height 15
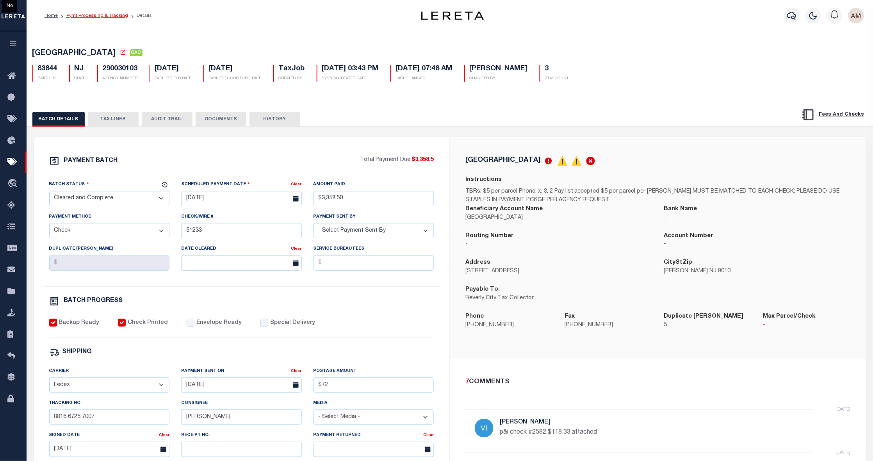
click at [119, 16] on link "Pymt Processing & Tracking" at bounding box center [97, 15] width 62 height 5
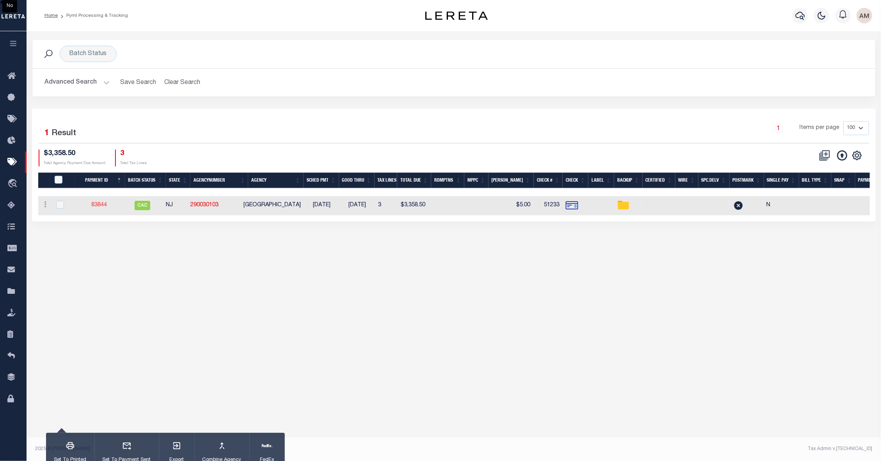
drag, startPoint x: 84, startPoint y: 203, endPoint x: 100, endPoint y: 205, distance: 16.8
click at [85, 204] on td "83844" at bounding box center [99, 205] width 45 height 19
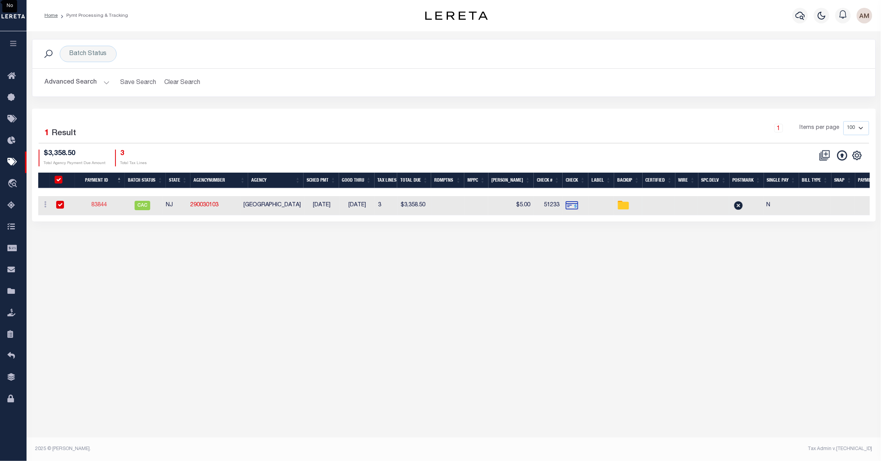
checkbox input "true"
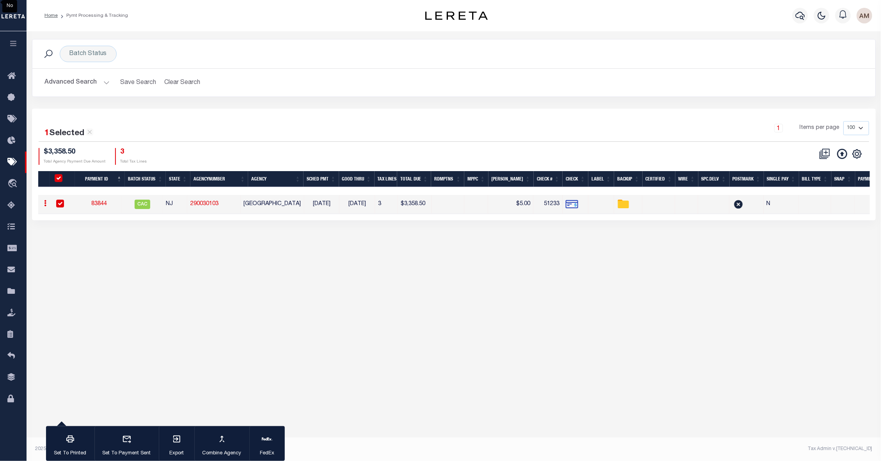
click at [100, 205] on link "83844" at bounding box center [99, 203] width 16 height 5
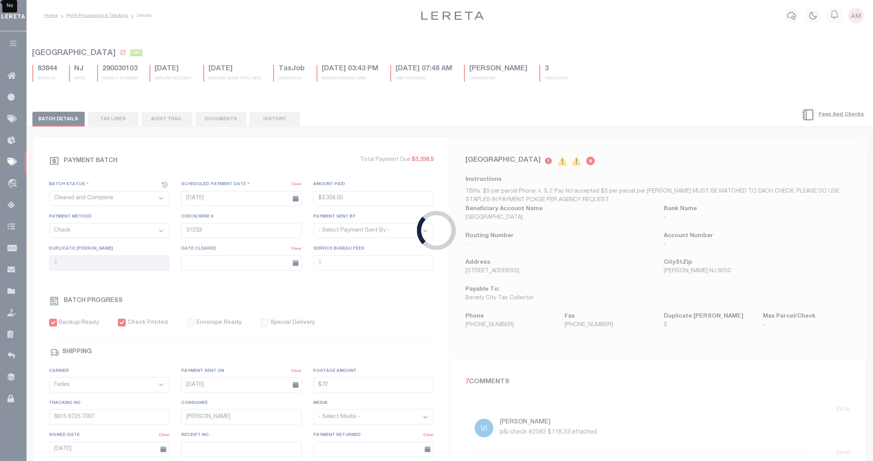
type input "$3,358.5"
type input "$72"
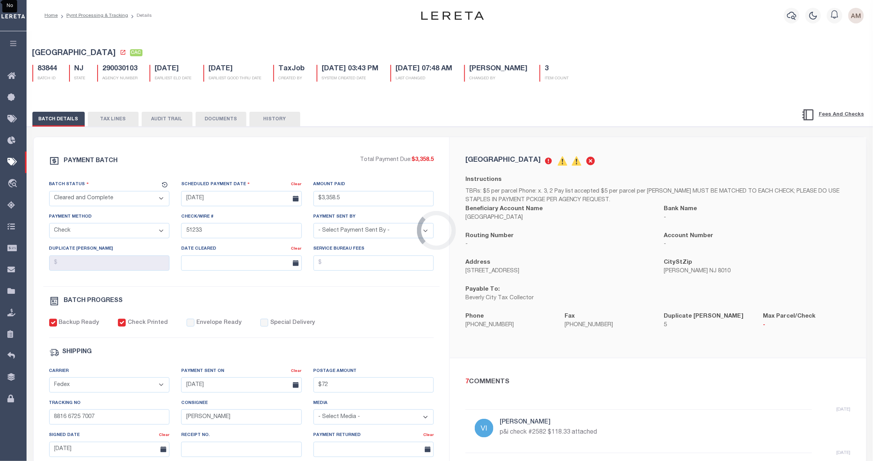
click at [220, 114] on div "Loading..." at bounding box center [436, 230] width 873 height 461
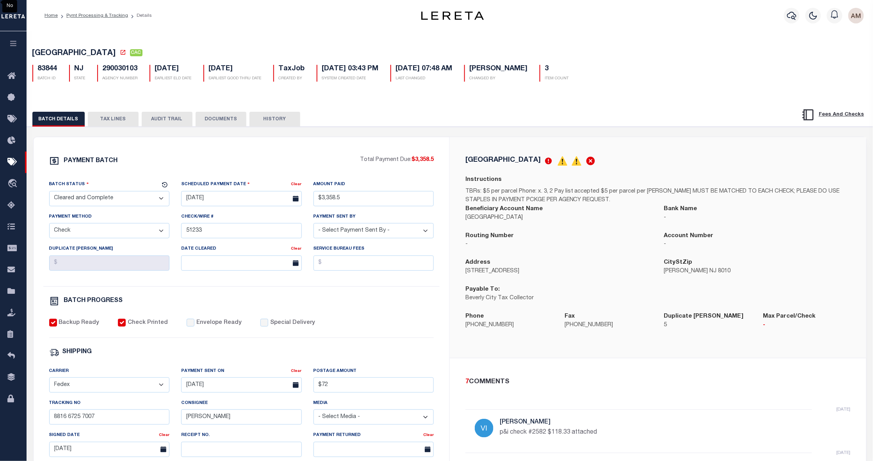
click at [222, 118] on button "DOCUMENTS" at bounding box center [221, 119] width 51 height 15
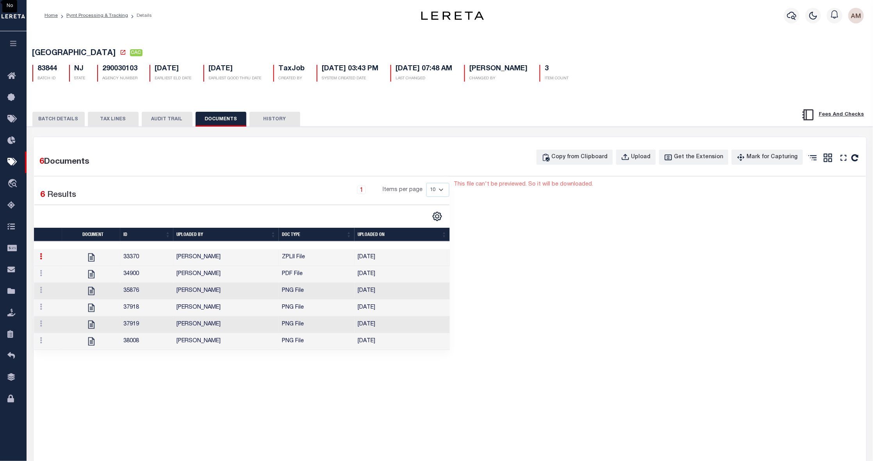
click at [148, 348] on td "38008" at bounding box center [146, 341] width 53 height 17
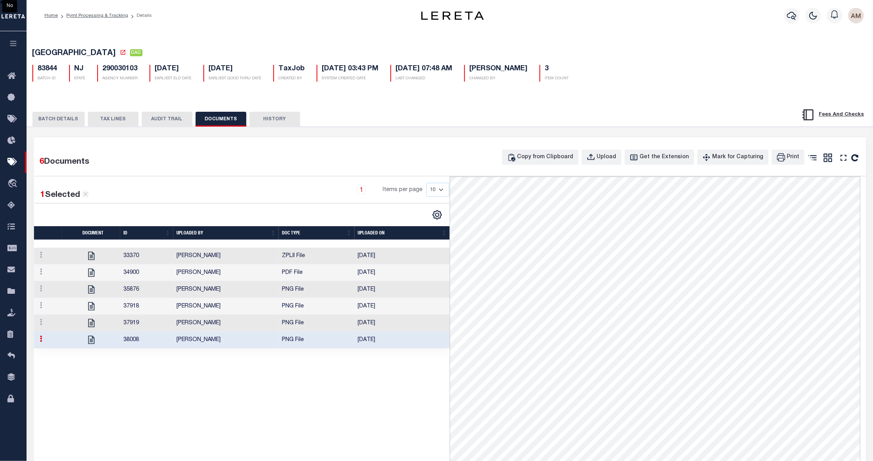
click at [66, 117] on button "BATCH DETAILS" at bounding box center [58, 119] width 52 height 15
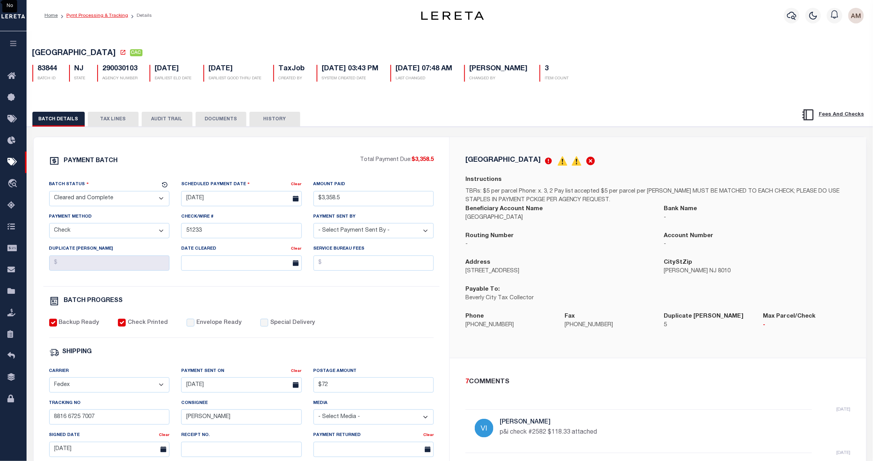
click at [84, 16] on link "Pymt Processing & Tracking" at bounding box center [97, 15] width 62 height 5
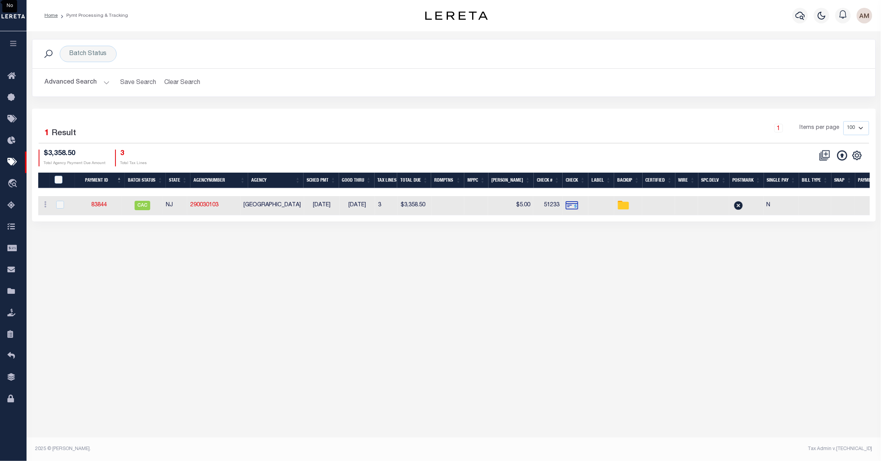
click at [82, 80] on button "Advanced Search" at bounding box center [77, 82] width 65 height 15
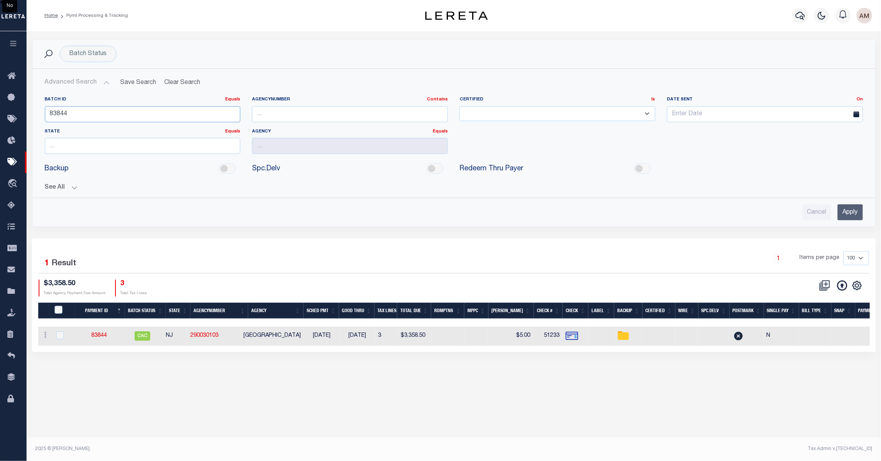
drag, startPoint x: 80, startPoint y: 119, endPoint x: 42, endPoint y: 120, distance: 38.3
click at [42, 120] on div "Batch ID Equals Equals Is Not Equal To Is Greater Than Is Less Than 83844" at bounding box center [143, 112] width 208 height 32
click at [75, 186] on button "See All" at bounding box center [454, 187] width 818 height 7
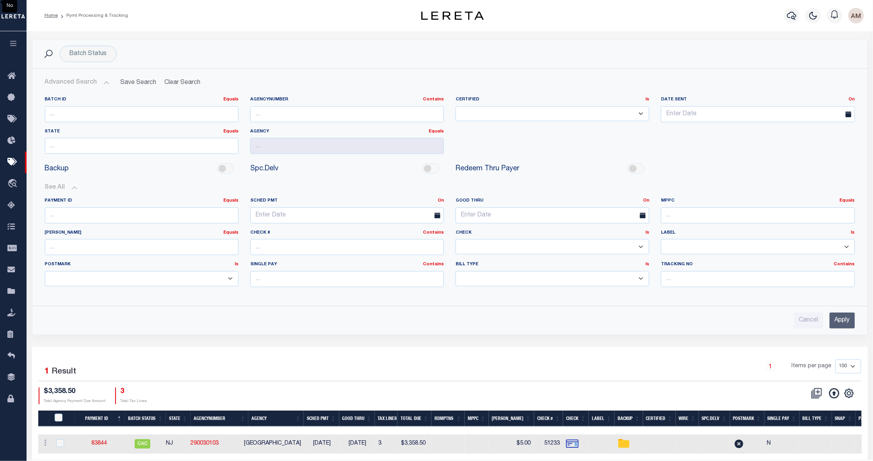
click at [850, 320] on input "Apply" at bounding box center [841, 320] width 25 height 16
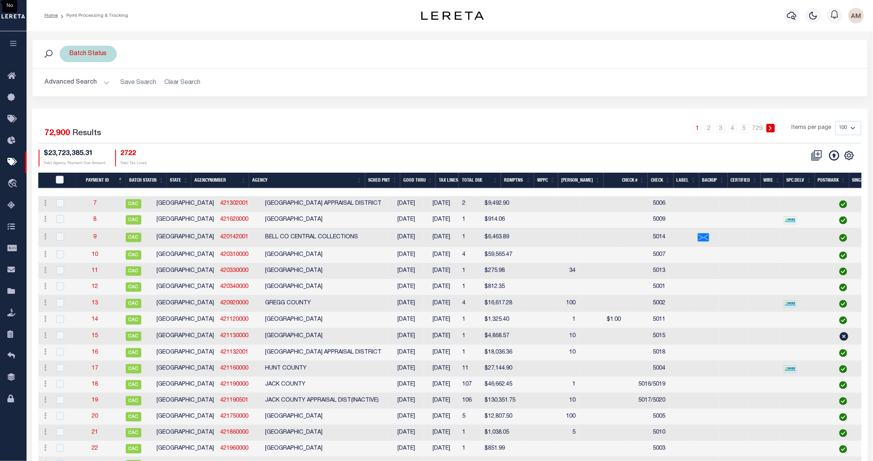
click at [94, 47] on div "Batch Status" at bounding box center [88, 54] width 57 height 16
drag, startPoint x: 102, startPoint y: 96, endPoint x: 105, endPoint y: 101, distance: 5.9
click at [102, 96] on select "Awaiting Funds (AWF) Cleared and Complete (CAC) New Check Needed (NCN) Payment …" at bounding box center [127, 92] width 115 height 15
select select "RSR"
click at [70, 85] on select "Awaiting Funds (AWF) Cleared and Complete (CAC) New Check Needed (NCN) Payment …" at bounding box center [127, 92] width 115 height 15
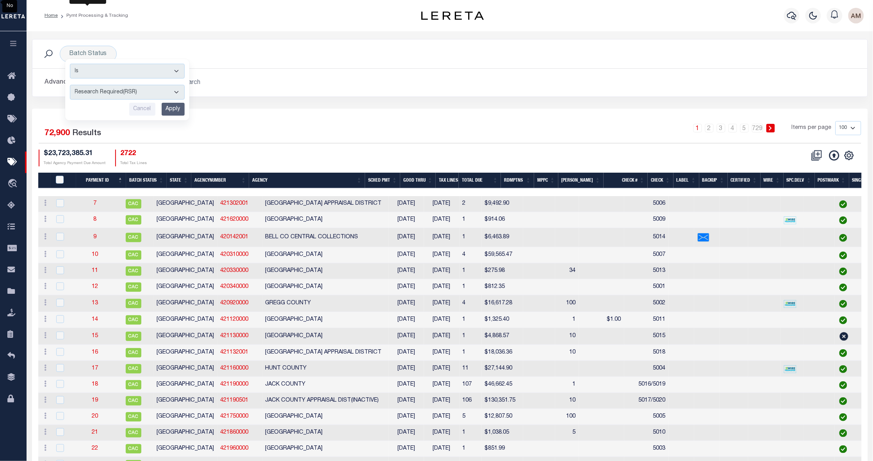
click at [165, 109] on input "Apply" at bounding box center [173, 109] width 23 height 13
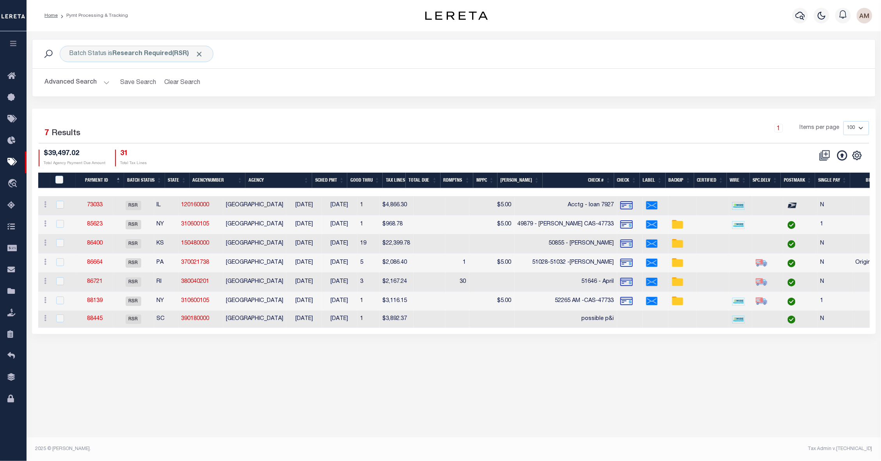
drag, startPoint x: 500, startPoint y: 70, endPoint x: 495, endPoint y: 78, distance: 9.3
click at [500, 70] on div "Advanced Search Save Search Clear Search PayeeSearchTable_dynamictable_____Defa…" at bounding box center [453, 83] width 843 height 28
drag, startPoint x: 115, startPoint y: 300, endPoint x: 109, endPoint y: 300, distance: 5.5
click at [113, 300] on td "88139" at bounding box center [95, 301] width 36 height 19
checkbox input "true"
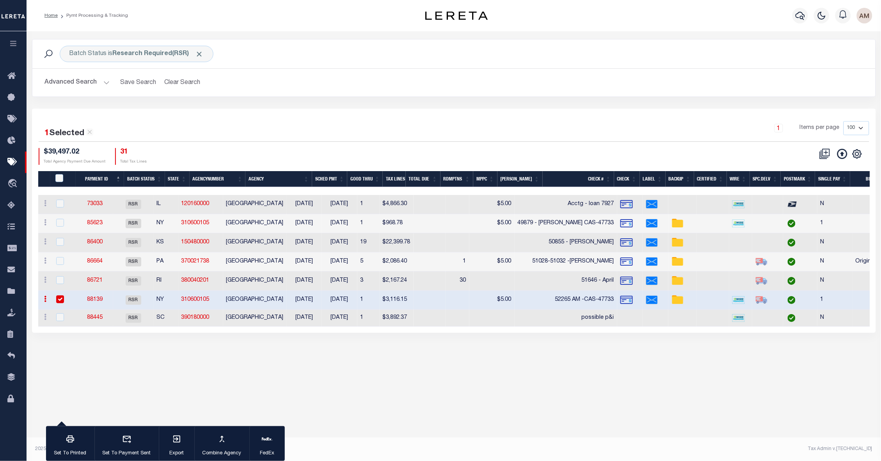
click at [103, 300] on link "88139" at bounding box center [95, 299] width 16 height 5
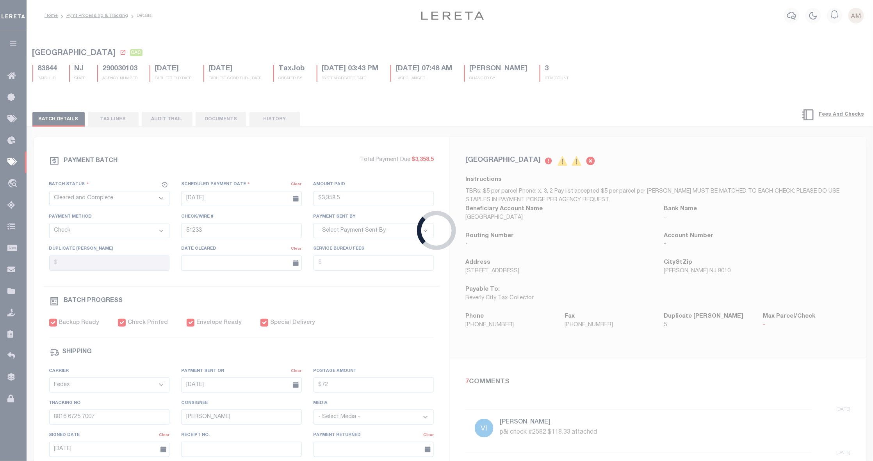
select select "RSR"
type input "07/30/2025"
type input "$3,116.15"
type input "52265 AM -CAS-47733"
select select "[PERSON_NAME]"
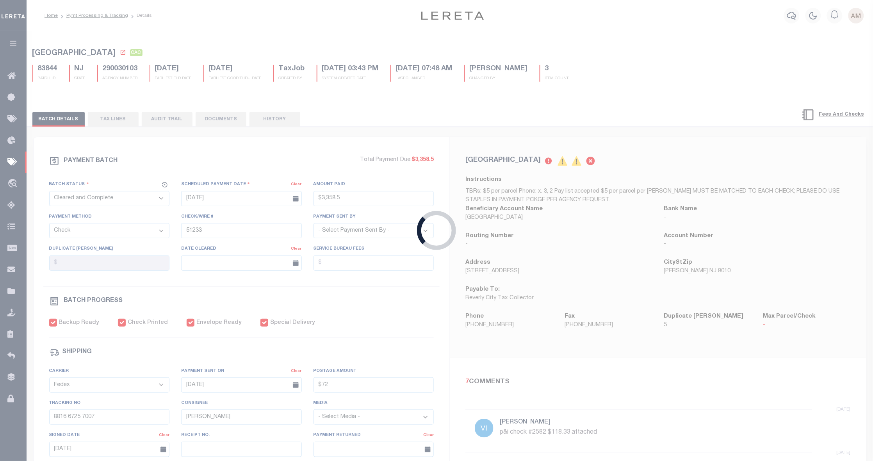
checkbox input "true"
type input "07/30/2025"
type input "$9.85"
type input "9205590111312635103993"
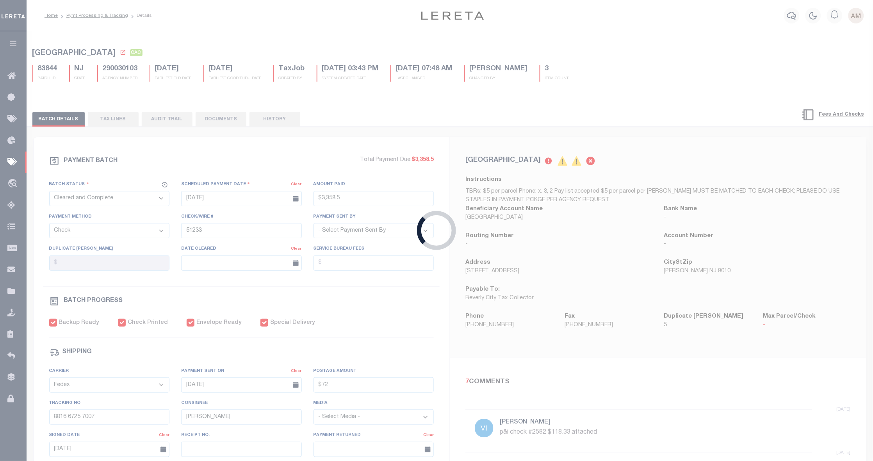
type input "1"
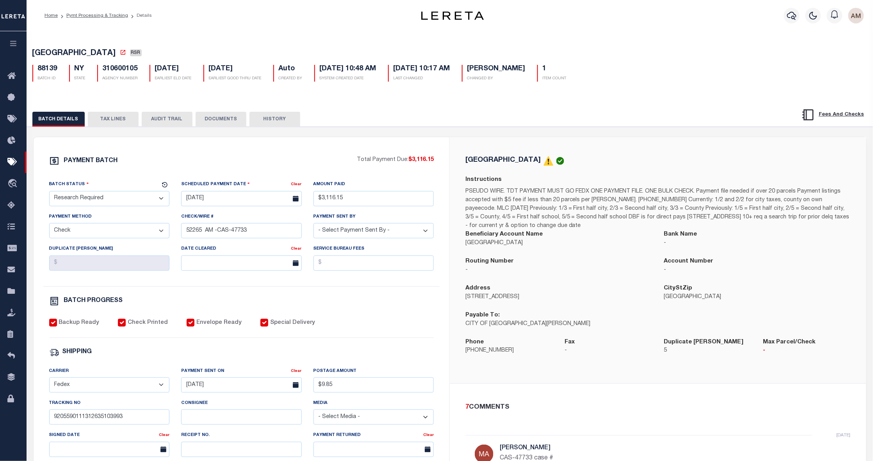
click at [120, 121] on button "TAX LINES" at bounding box center [113, 119] width 51 height 15
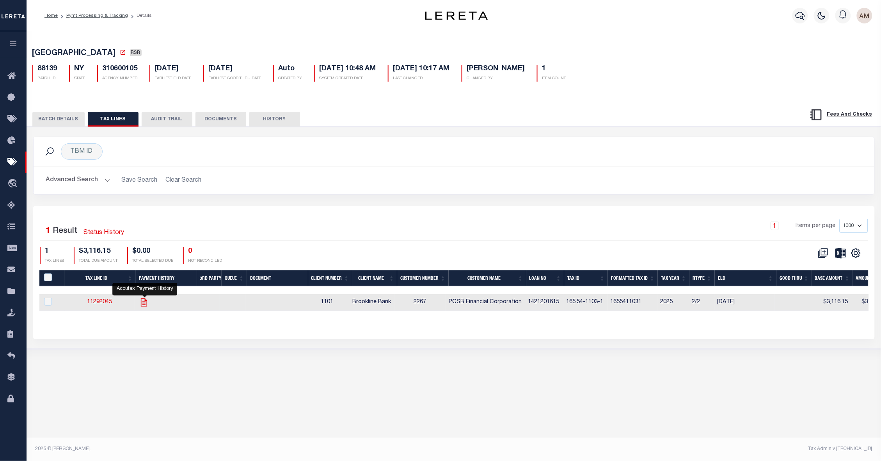
click at [144, 300] on icon "" at bounding box center [144, 302] width 10 height 10
checkbox input "true"
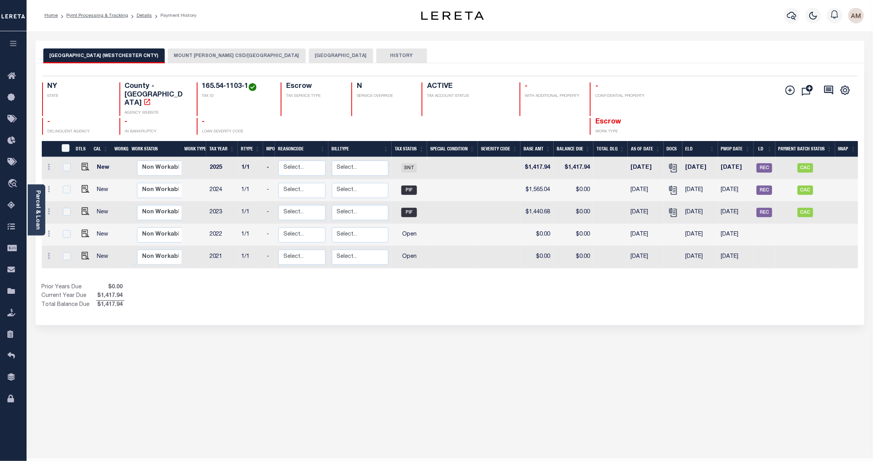
click at [322, 53] on button "[GEOGRAPHIC_DATA]" at bounding box center [341, 55] width 64 height 15
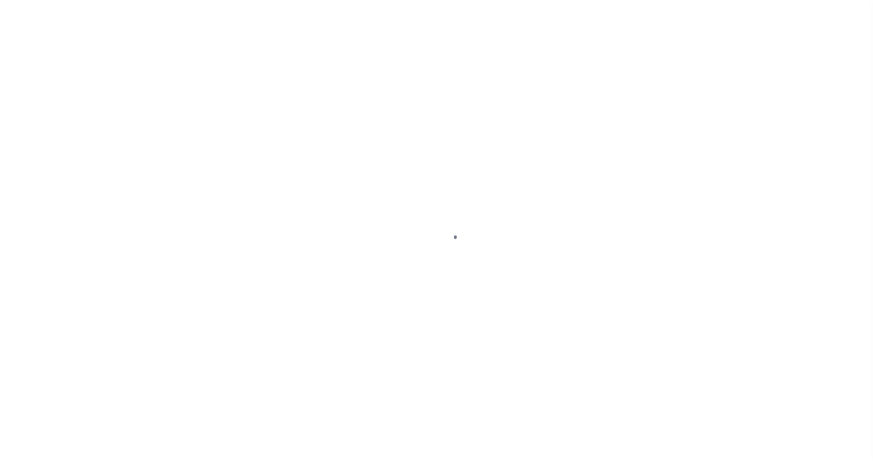
select select "RSR"
select select "CHK"
select select "Villatoro-Benitez, Andres"
select select "FDX"
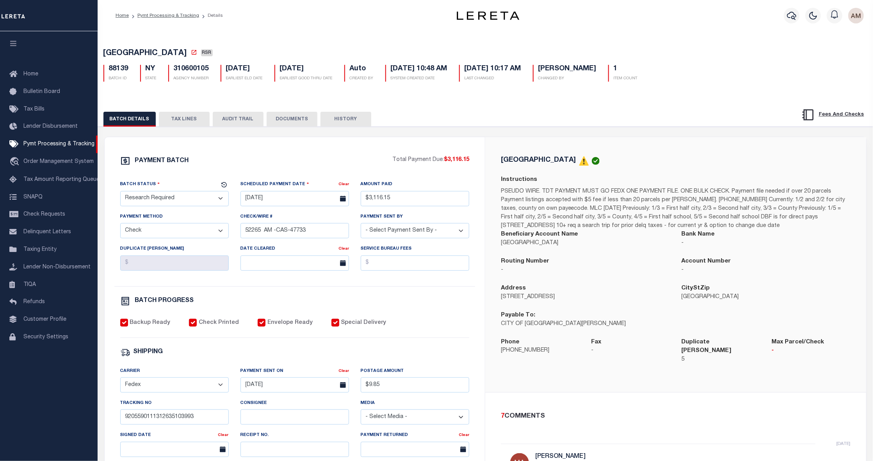
click at [194, 117] on button "TAX LINES" at bounding box center [184, 119] width 51 height 15
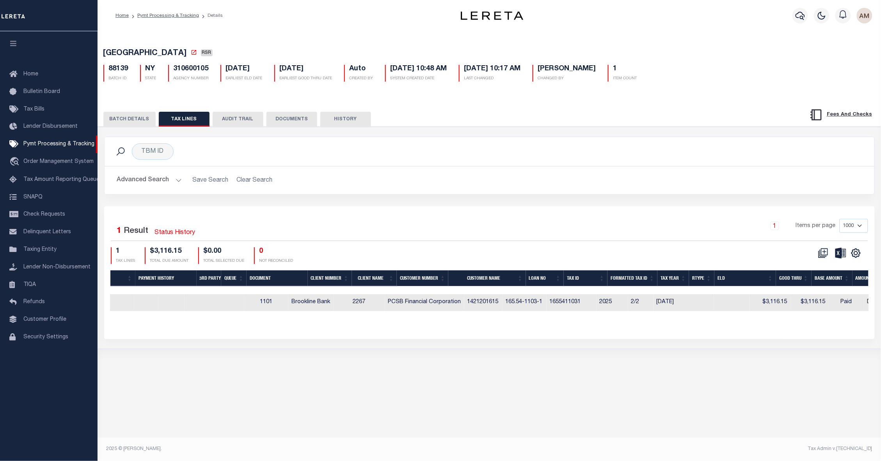
scroll to position [0, 132]
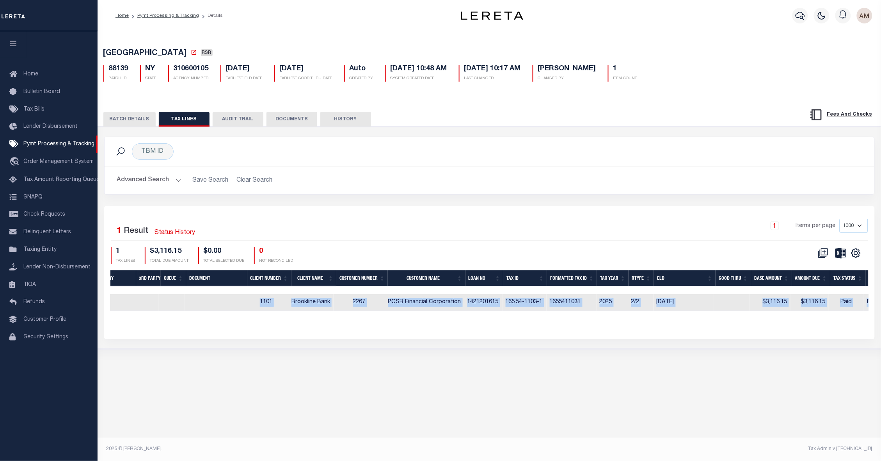
drag, startPoint x: 226, startPoint y: 311, endPoint x: 175, endPoint y: 320, distance: 51.7
click at [151, 322] on div "Tax Line ID Payment History 3rd Party Queue Document Client Number Client Name …" at bounding box center [489, 296] width 758 height 53
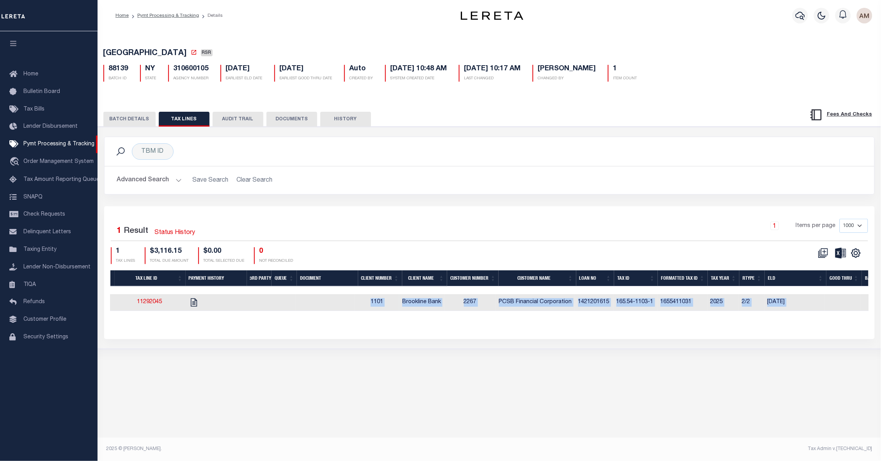
scroll to position [0, 20]
click at [193, 298] on icon "" at bounding box center [195, 302] width 10 height 10
checkbox input "true"
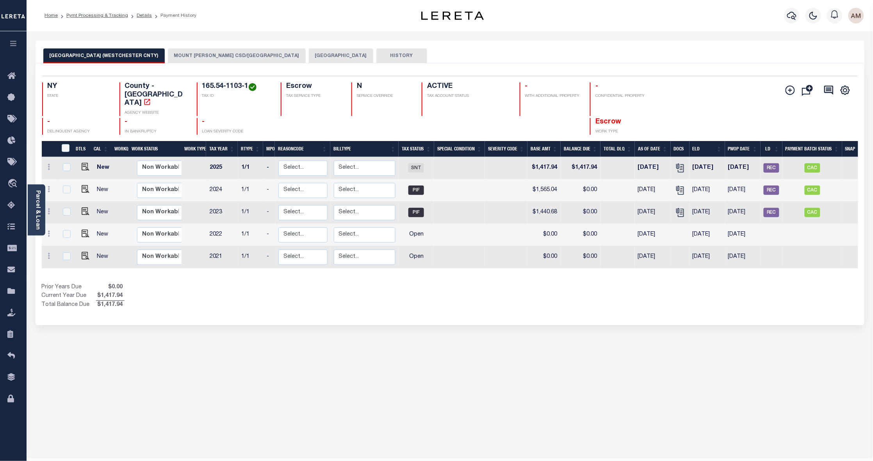
click at [322, 38] on div "Parcel & Loan Loan Details 1421201615 LOAN NO TKO" at bounding box center [450, 256] width 840 height 450
click at [324, 59] on button "[GEOGRAPHIC_DATA]" at bounding box center [341, 55] width 64 height 15
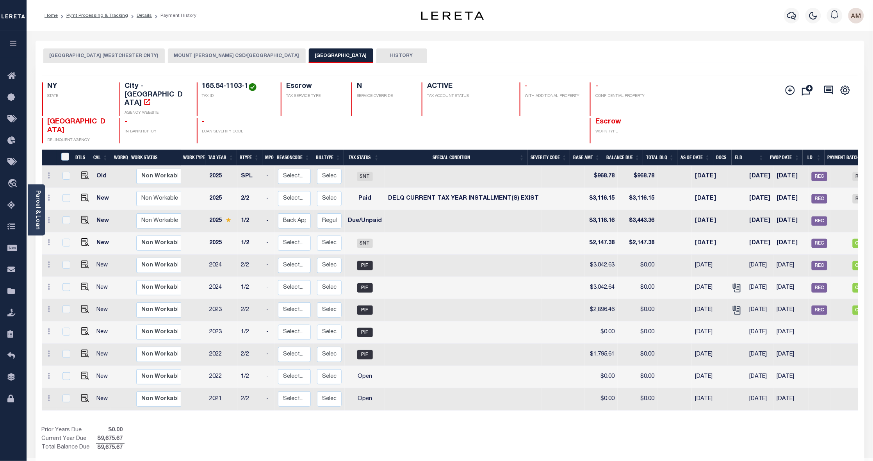
click at [136, 19] on li "Details" at bounding box center [140, 15] width 24 height 7
click at [139, 18] on link "Details" at bounding box center [144, 15] width 15 height 5
click at [852, 238] on span "CAC" at bounding box center [860, 242] width 16 height 9
checkbox input "true"
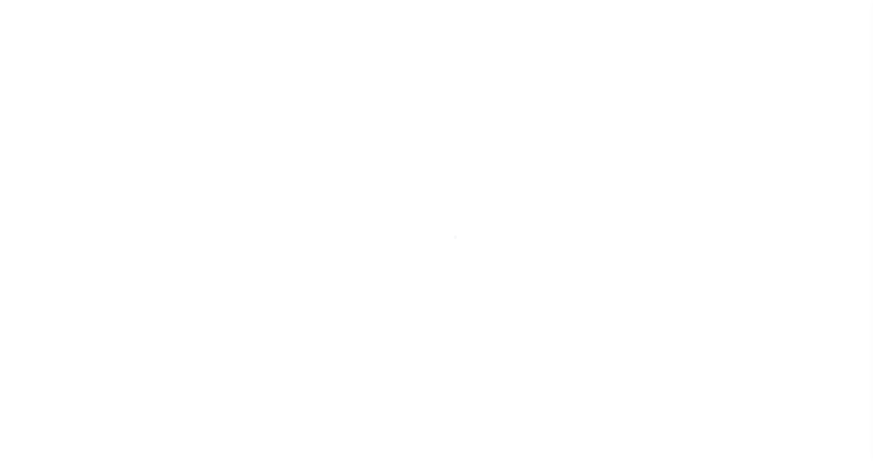
select select "RSR"
select select "CHK"
select select "[PERSON_NAME]"
select select "FDX"
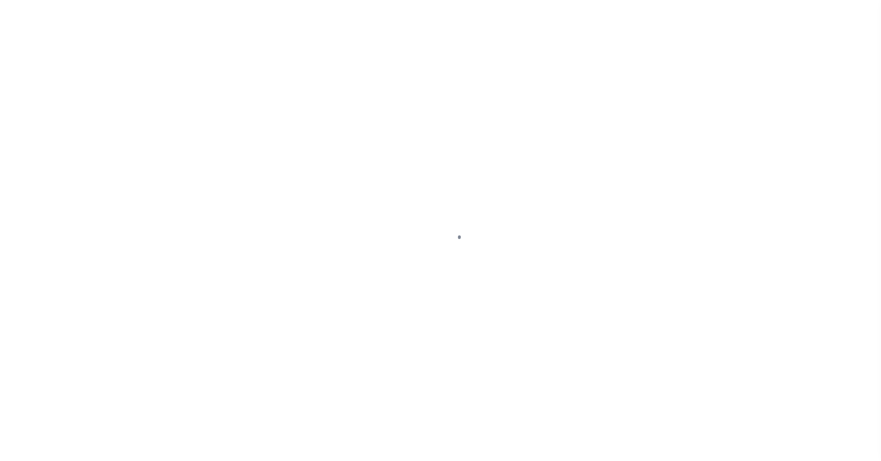
select select "CAC"
select select "CHK"
select select "[PERSON_NAME]"
select select "FDX"
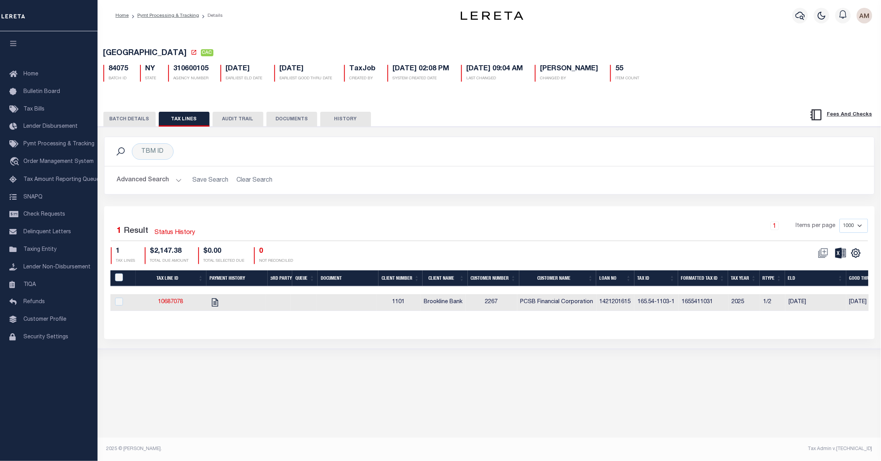
click at [125, 113] on button "BATCH DETAILS" at bounding box center [129, 119] width 52 height 15
